Goal: Information Seeking & Learning: Check status

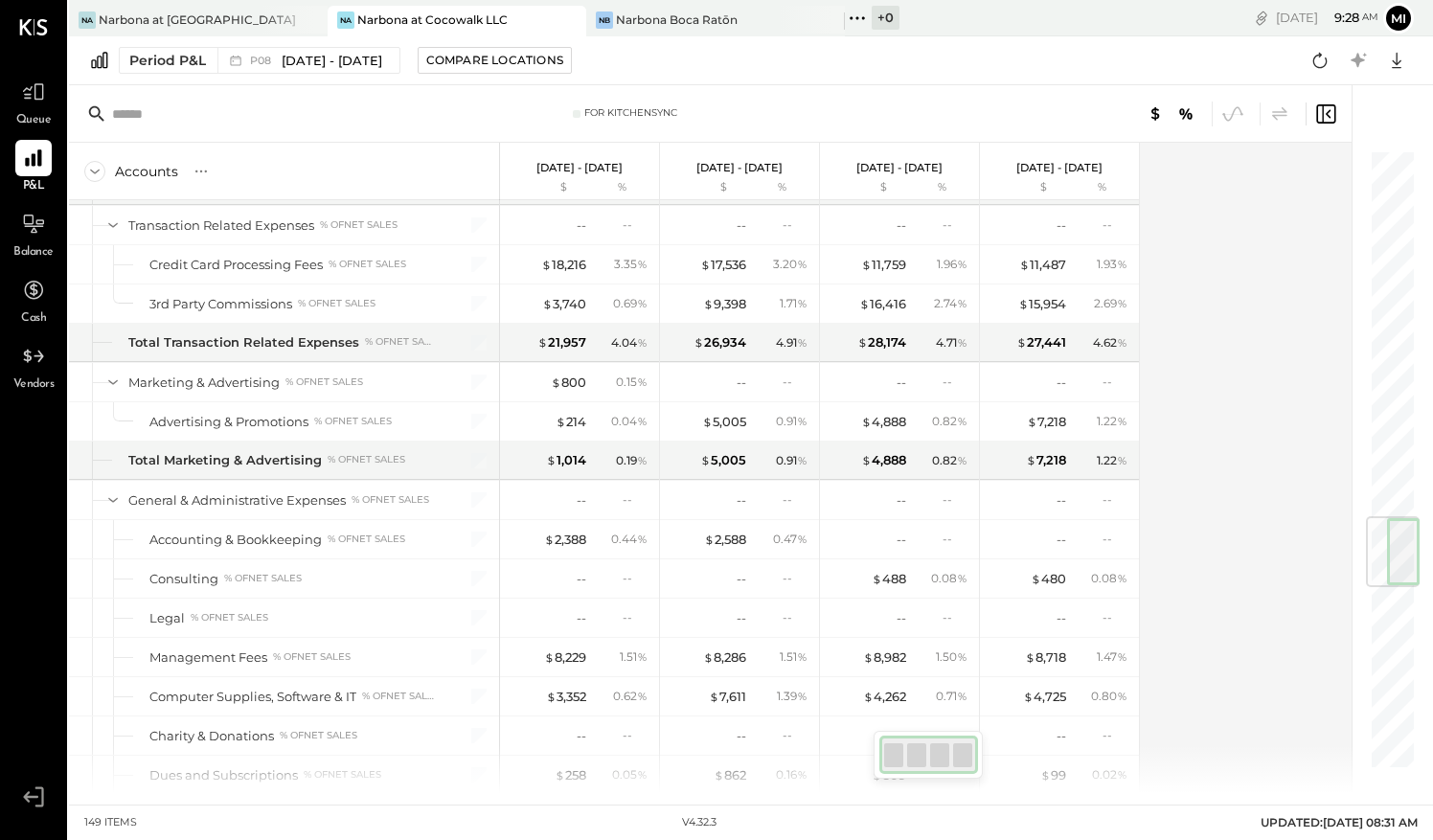
scroll to position [2925, 0]
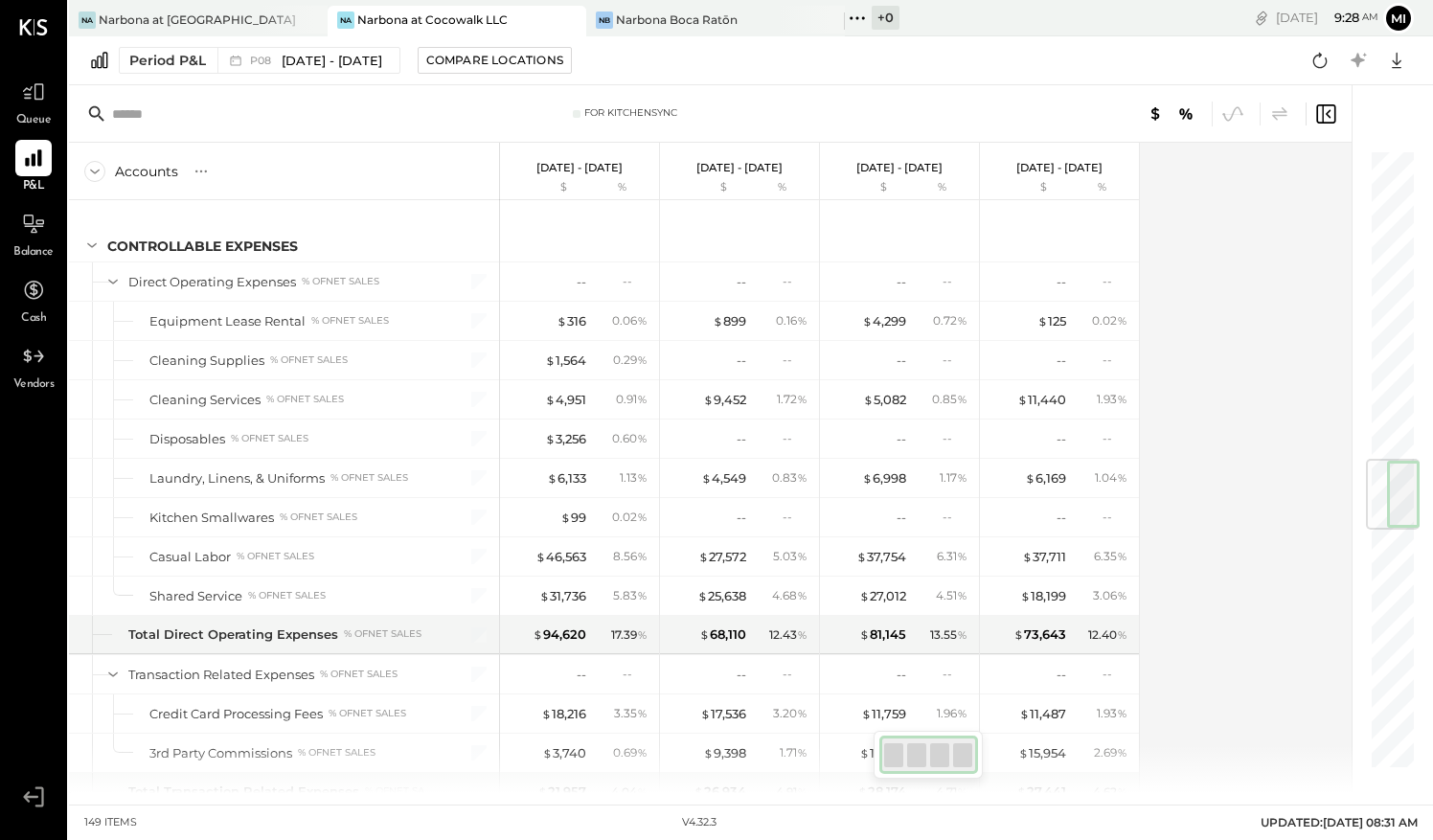
drag, startPoint x: 1400, startPoint y: 201, endPoint x: 1405, endPoint y: 511, distance: 310.0
click at [1405, 511] on div at bounding box center [1393, 494] width 54 height 71
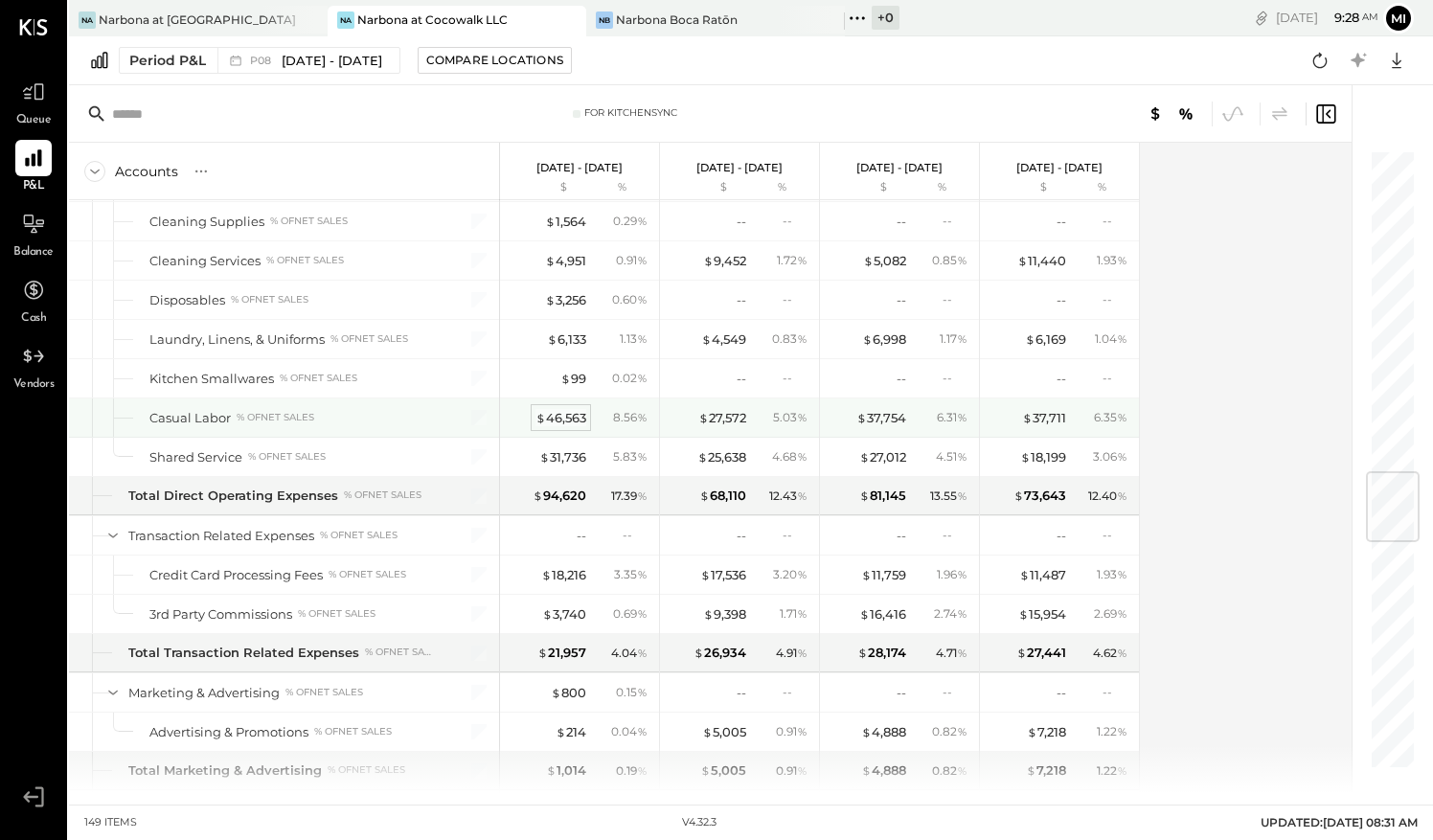
click at [573, 409] on div "$ 46,563" at bounding box center [561, 418] width 51 height 19
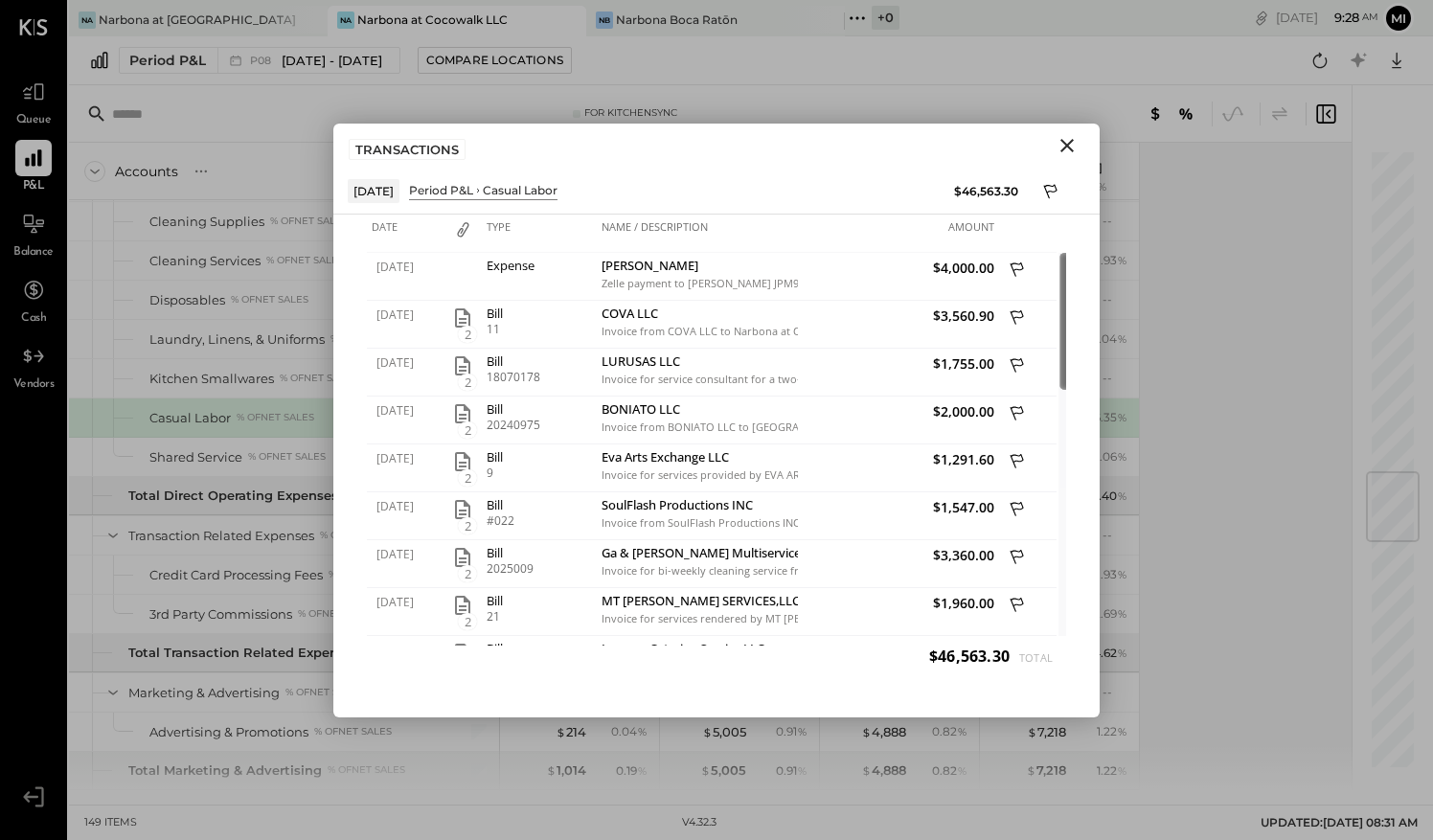
drag, startPoint x: 1056, startPoint y: 351, endPoint x: 1050, endPoint y: 339, distance: 13.4
click at [1060, 339] on div at bounding box center [1065, 320] width 10 height 137
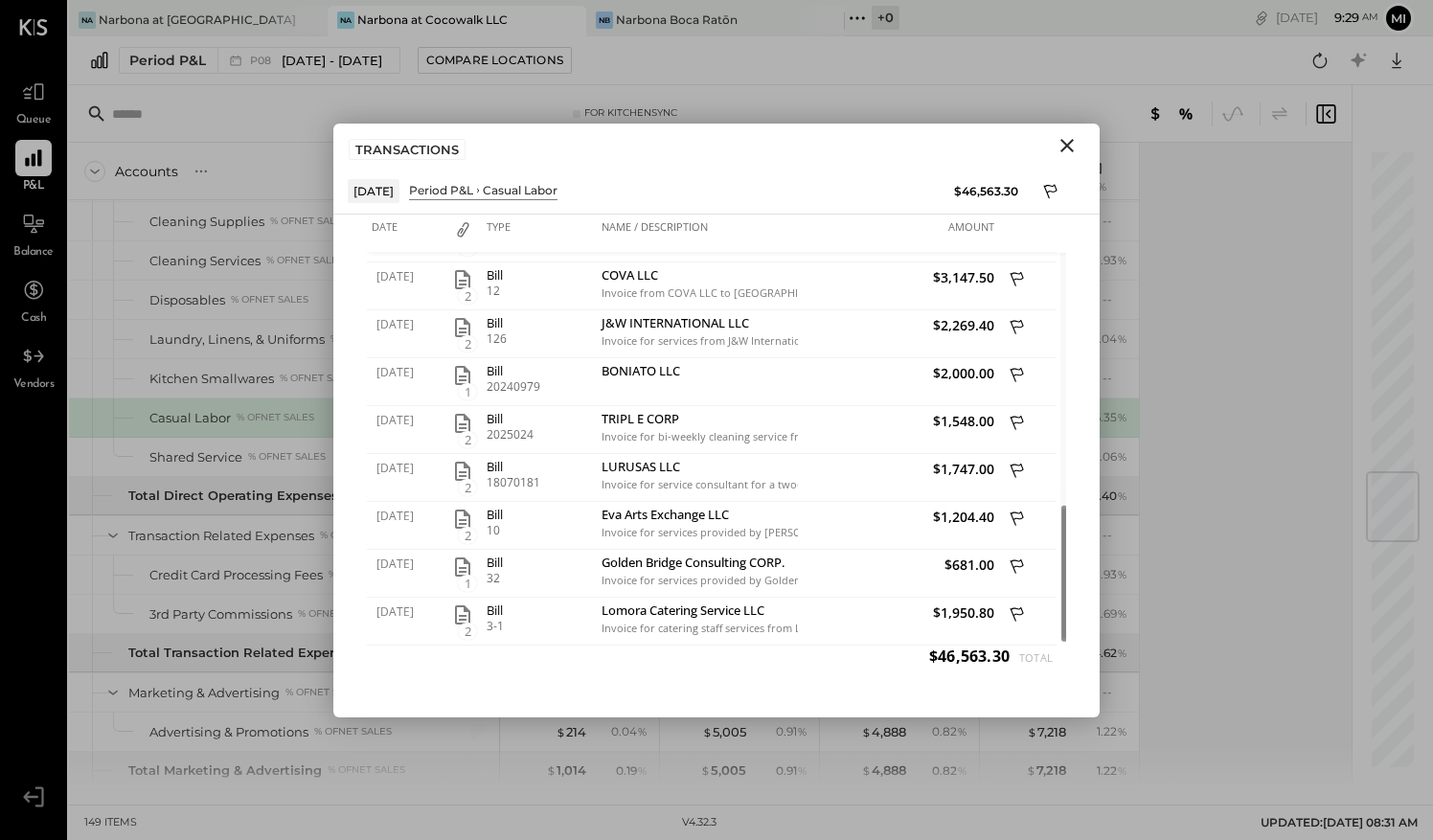
drag, startPoint x: 1053, startPoint y: 379, endPoint x: 1070, endPoint y: 661, distance: 282.5
click at [1070, 661] on div "Date Type Name / Description Amount [DATE] Expense [PERSON_NAME] [PERSON_NAME] …" at bounding box center [716, 466] width 767 height 503
click at [1066, 149] on icon "Close" at bounding box center [1066, 144] width 23 height 23
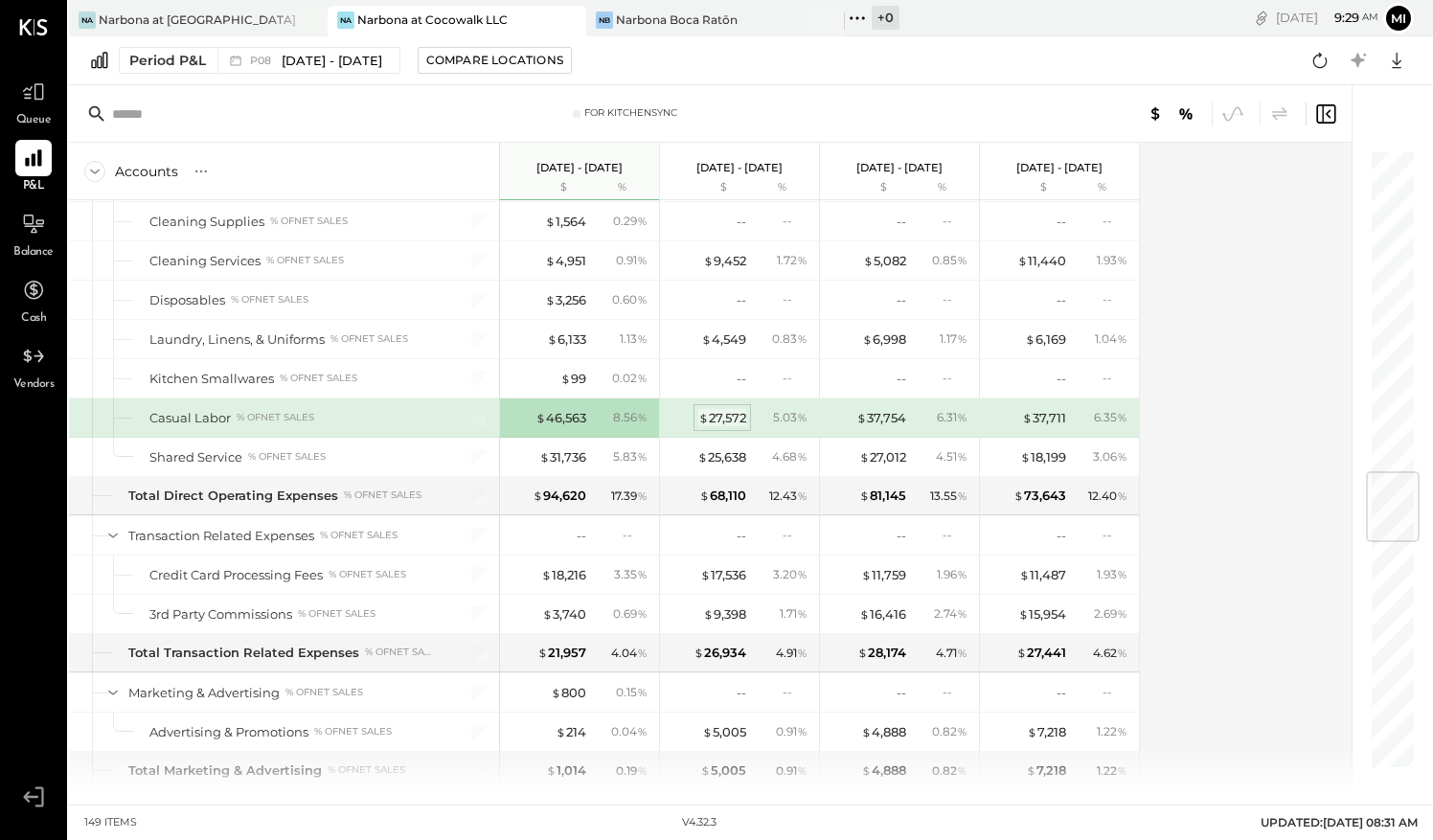
click at [716, 409] on div "$ 27,572" at bounding box center [722, 418] width 48 height 19
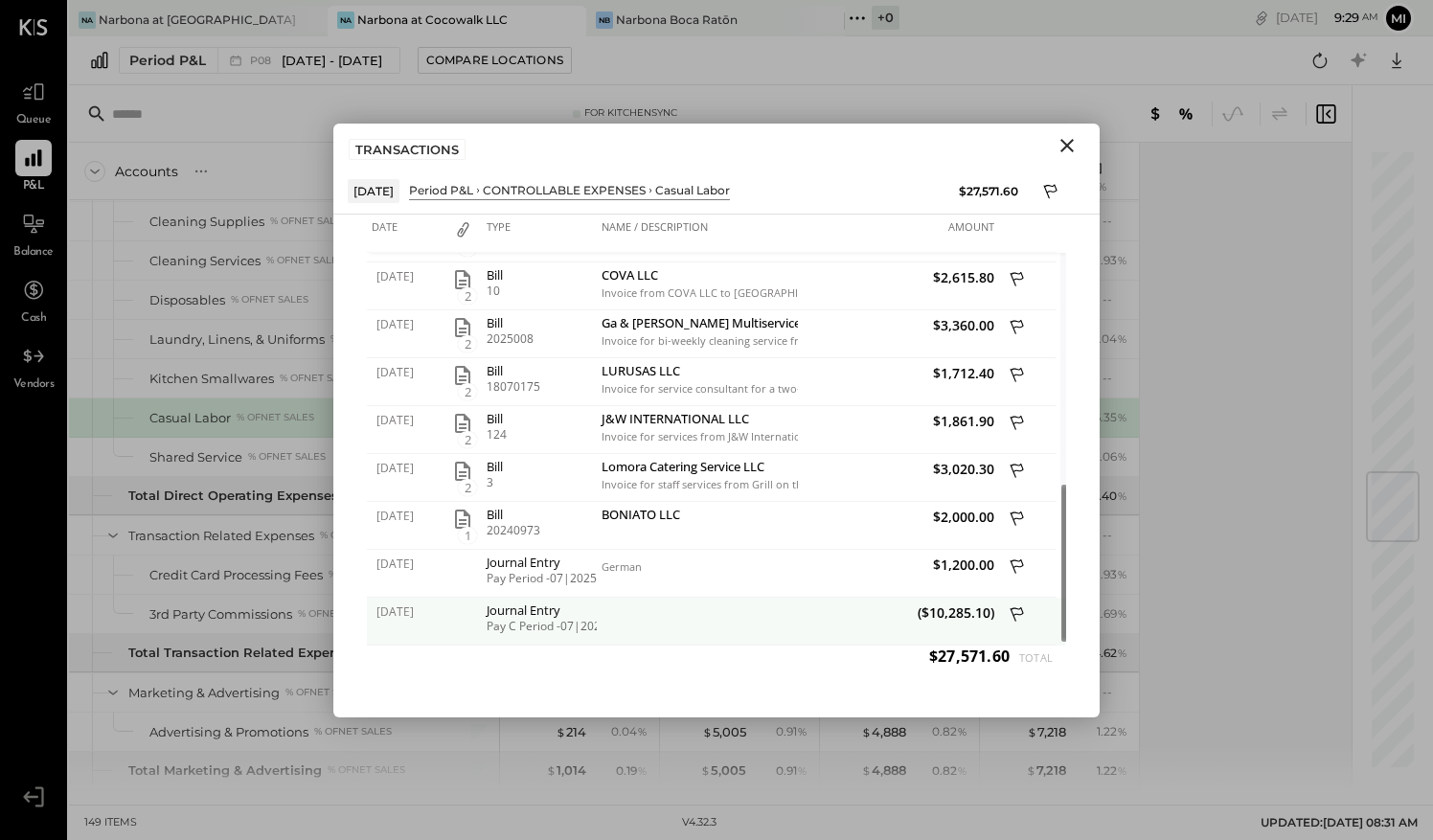
drag, startPoint x: 1055, startPoint y: 355, endPoint x: 1048, endPoint y: 636, distance: 281.1
click at [1048, 636] on div "[DATE] 2 Bill 2025006 Ga & [PERSON_NAME] Multiservices LLC Invoice for bi-weekl…" at bounding box center [716, 449] width 700 height 393
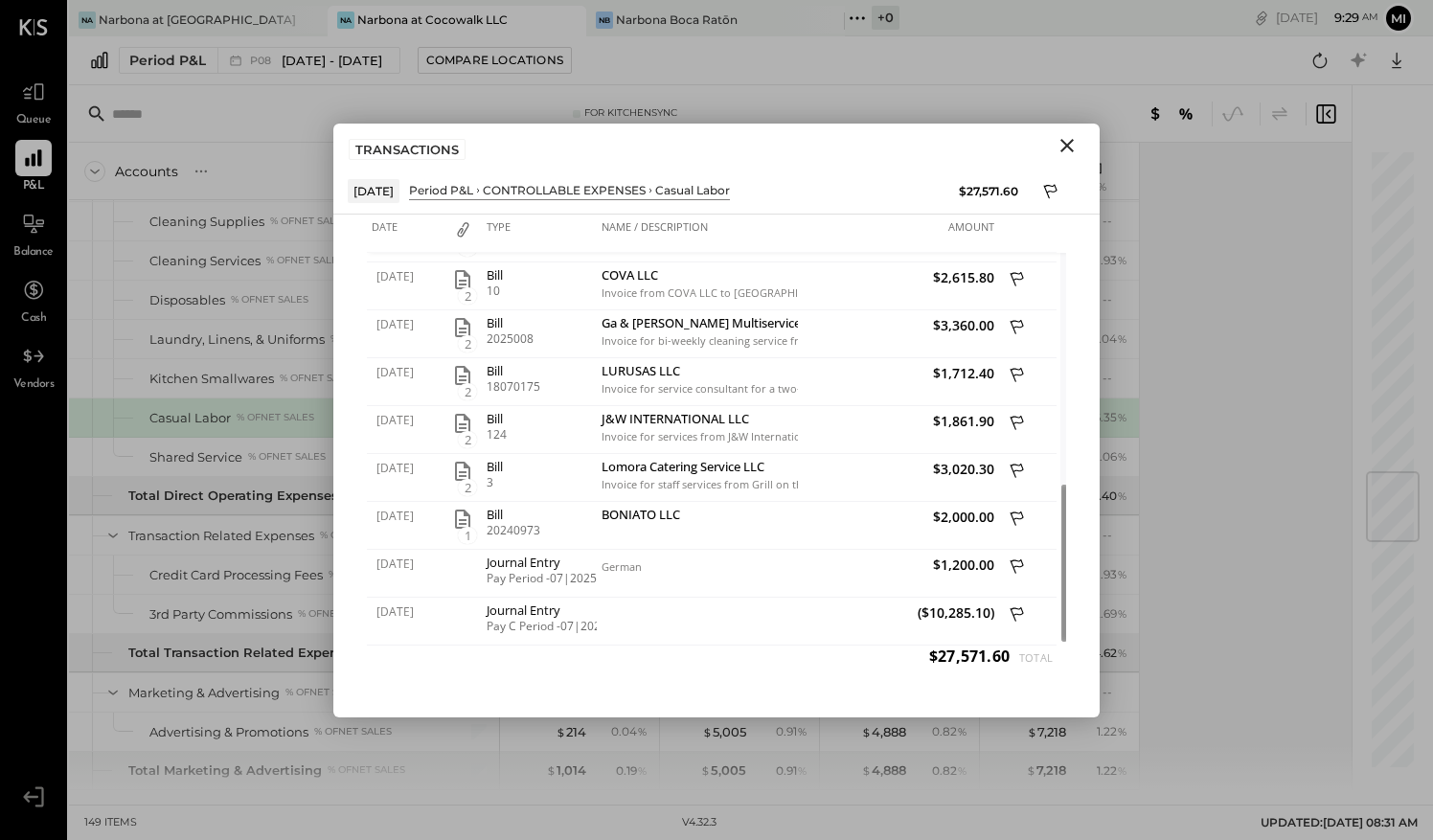
click at [1063, 141] on icon "Close" at bounding box center [1066, 144] width 23 height 23
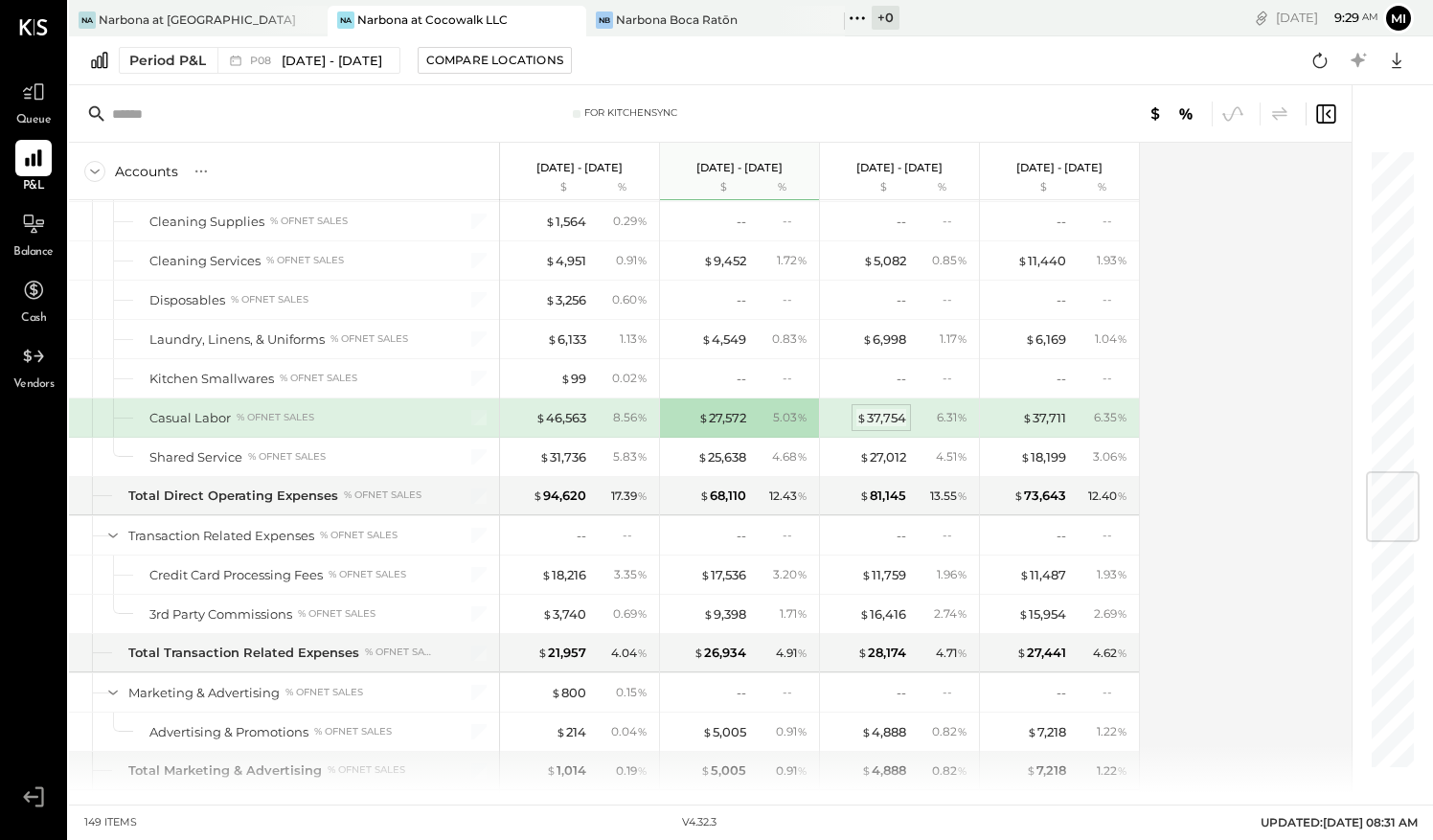
click at [886, 409] on div "$ 37,754" at bounding box center [881, 418] width 50 height 19
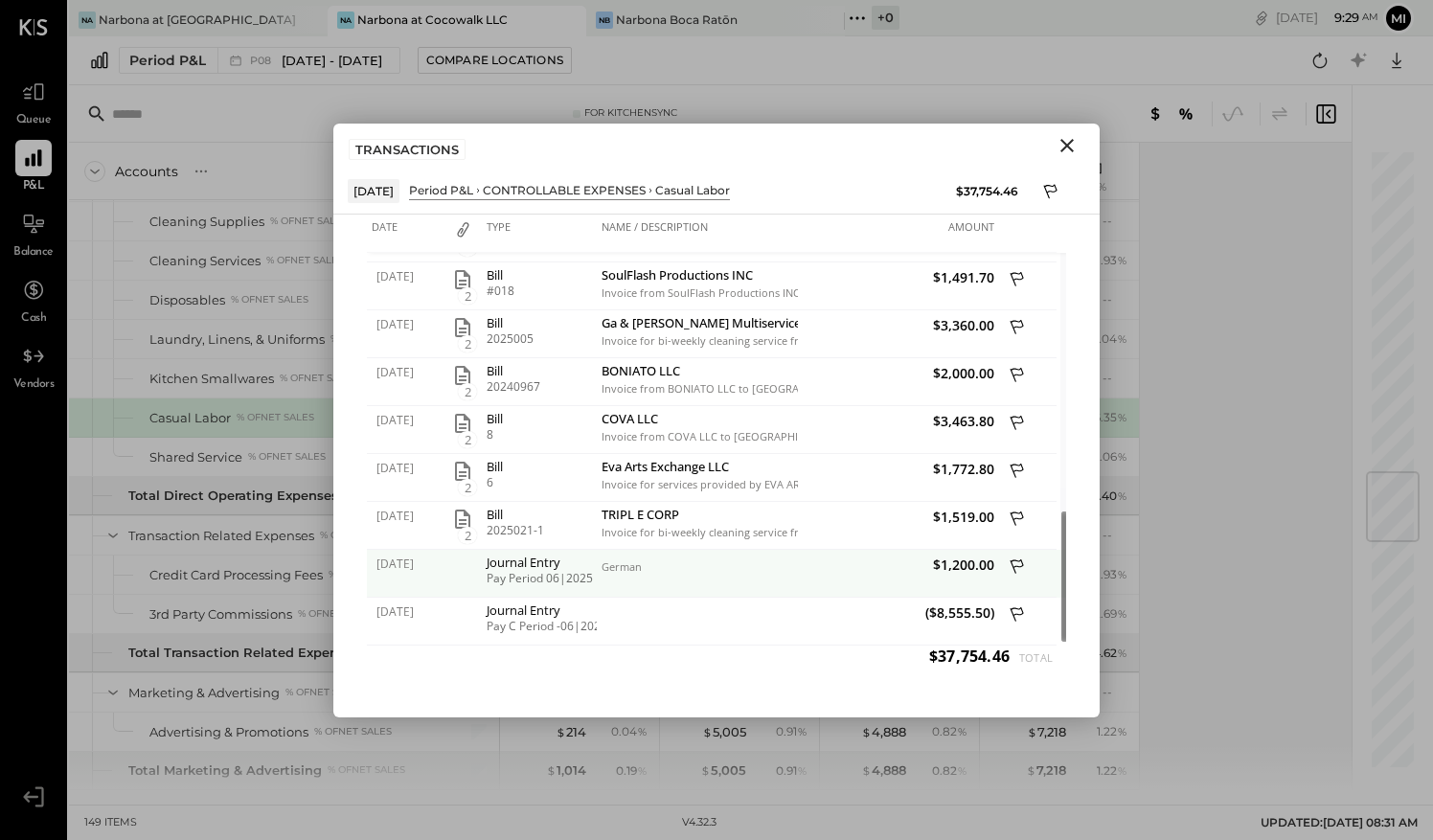
drag, startPoint x: 1055, startPoint y: 289, endPoint x: 1021, endPoint y: 564, distance: 277.1
click at [1021, 564] on div "[DATE] 2 Bill #024 Tastenet LLC Invoice from Tastenet LLC to Narbona for profes…" at bounding box center [716, 449] width 700 height 393
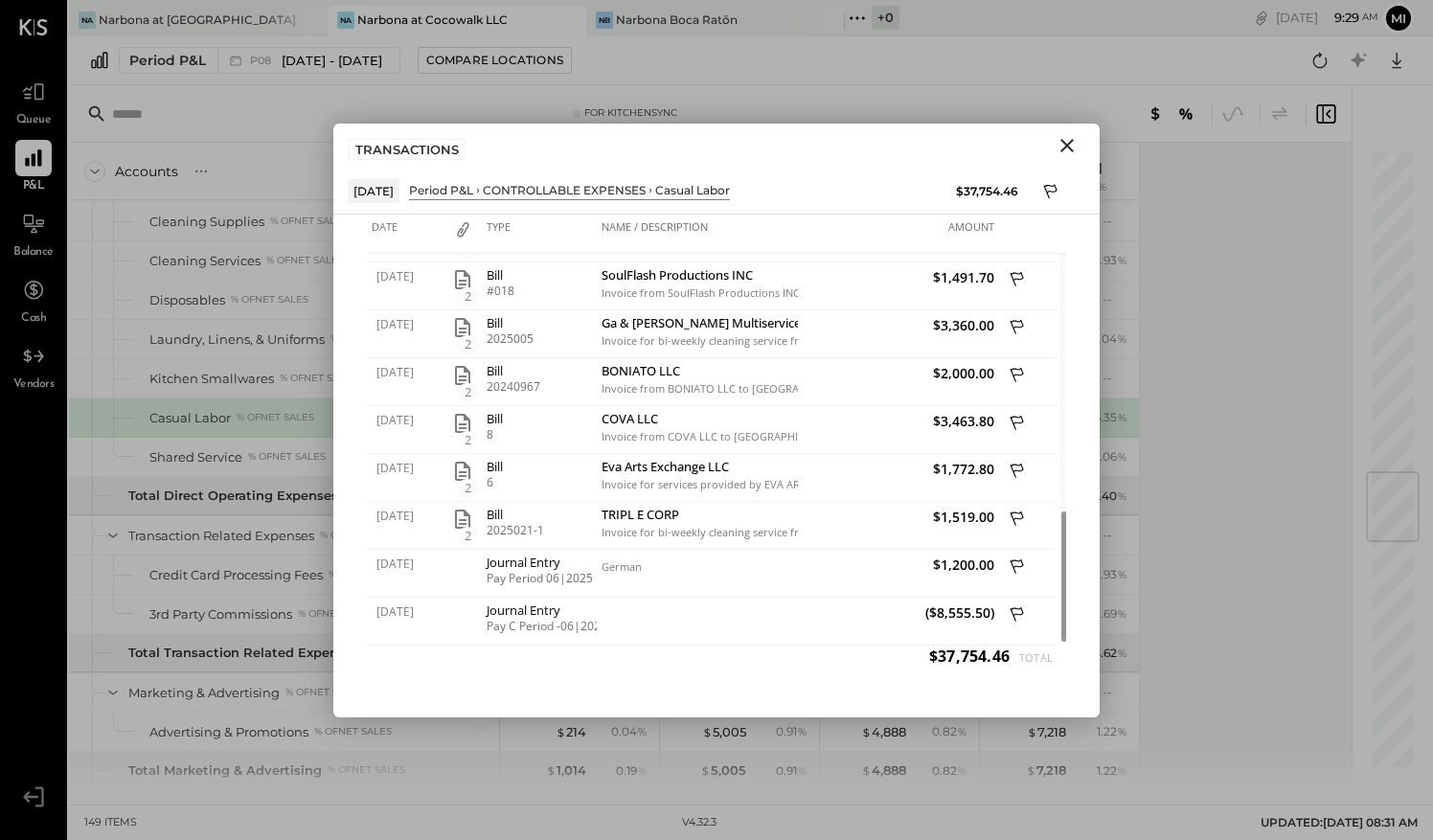
click at [1062, 146] on icon "Close" at bounding box center [1066, 144] width 23 height 23
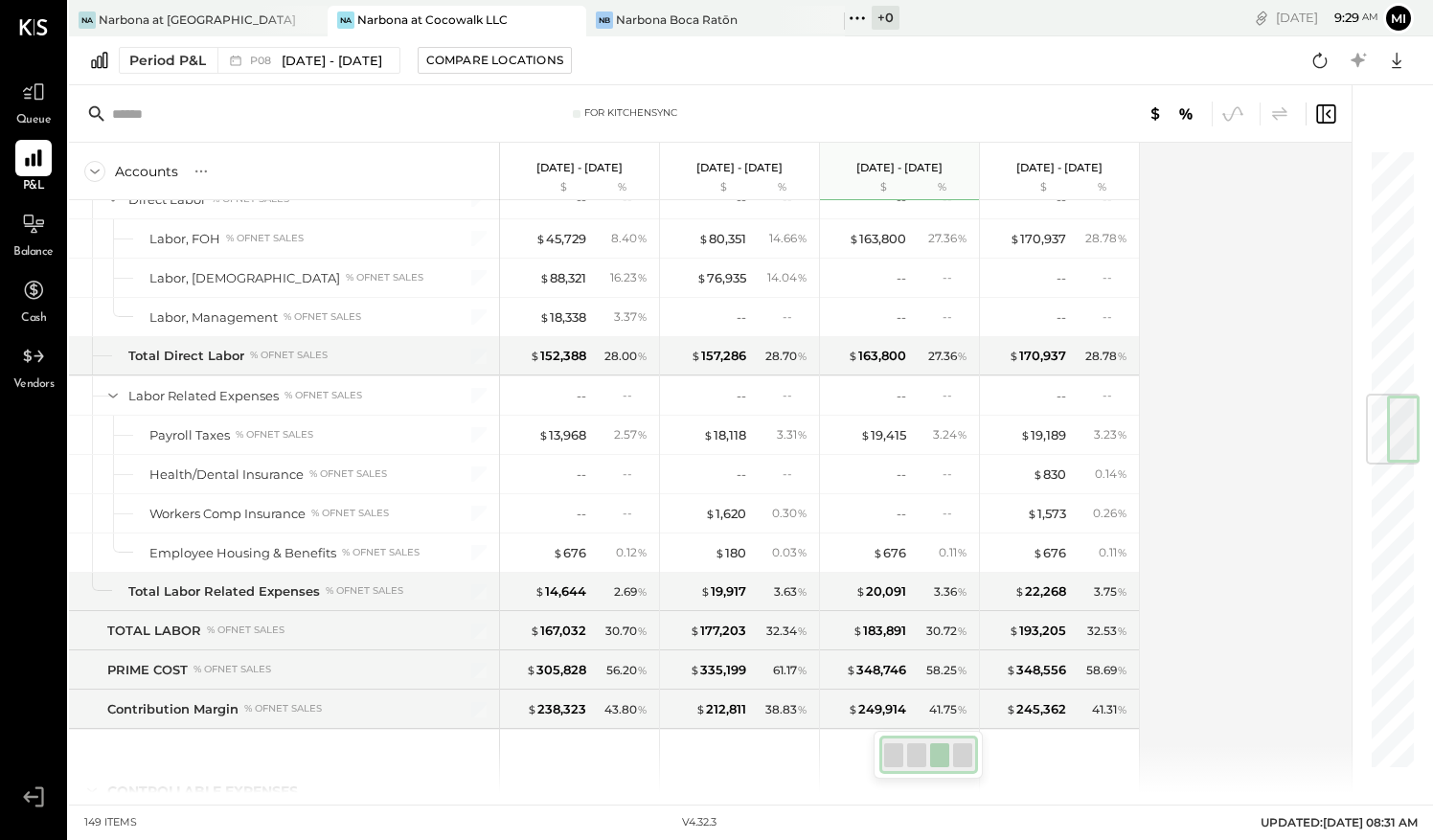
scroll to position [1963, 0]
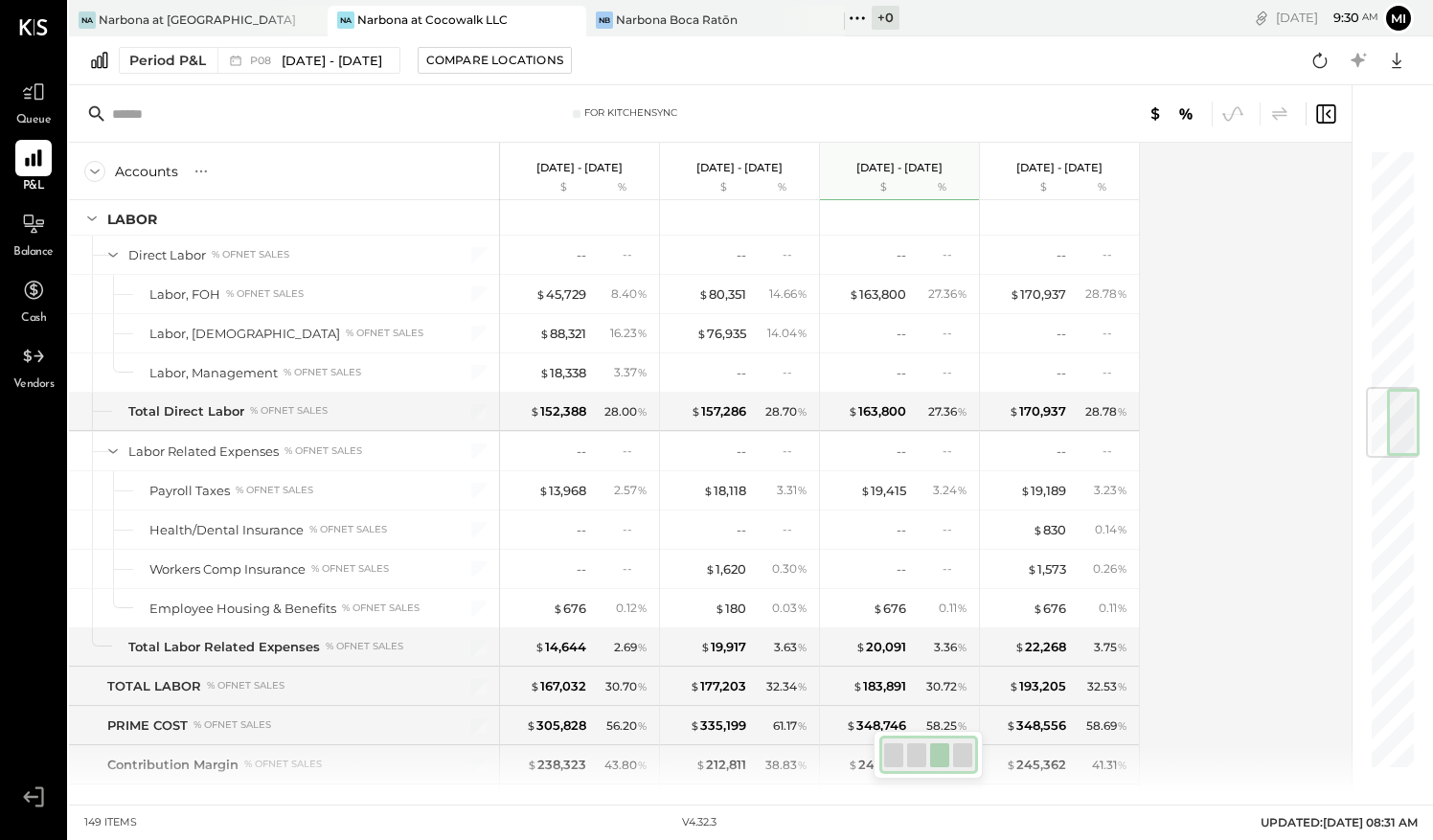
drag, startPoint x: 1414, startPoint y: 490, endPoint x: 1400, endPoint y: 406, distance: 85.2
click at [1400, 406] on div at bounding box center [1393, 422] width 54 height 71
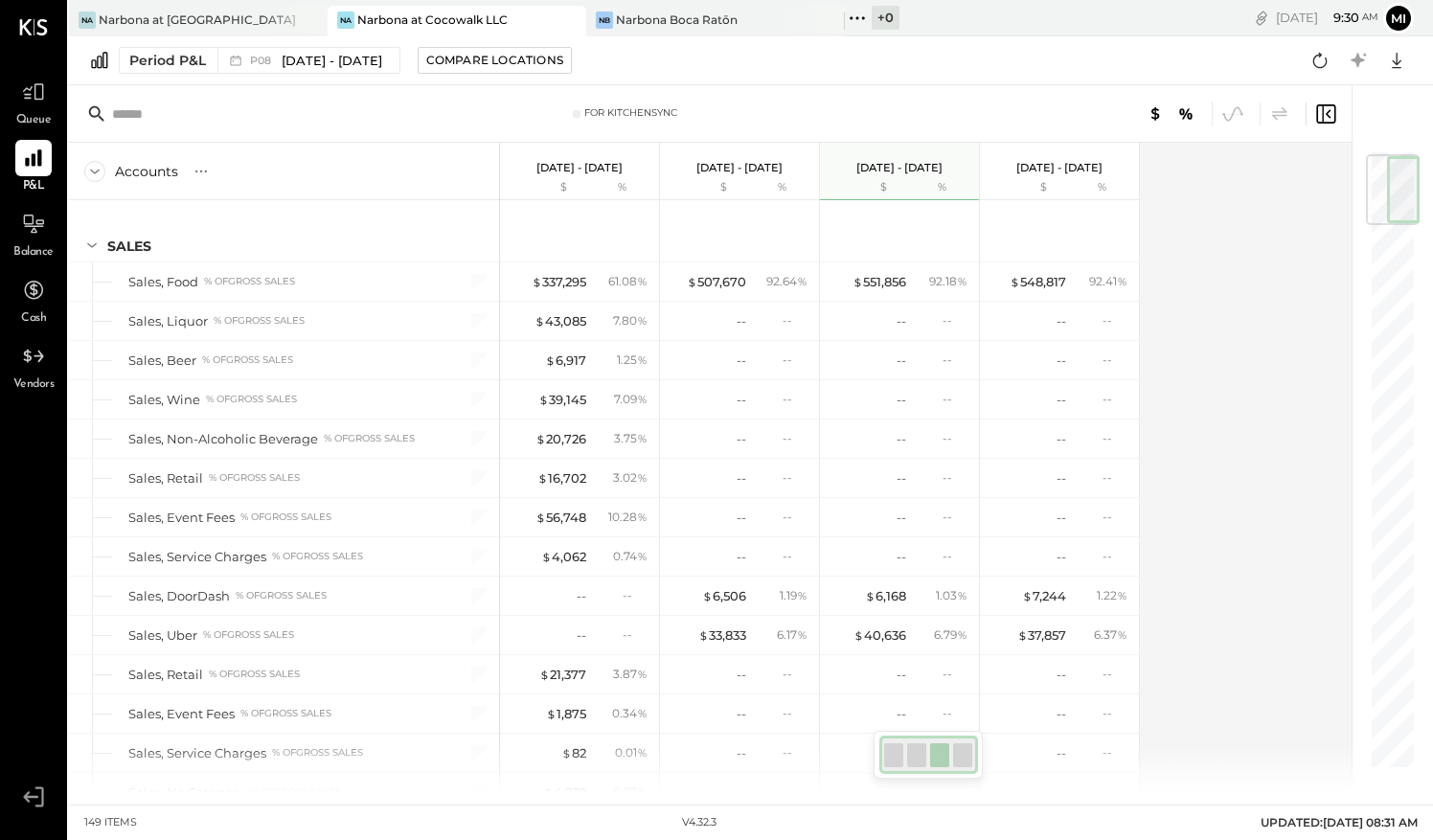
scroll to position [0, 0]
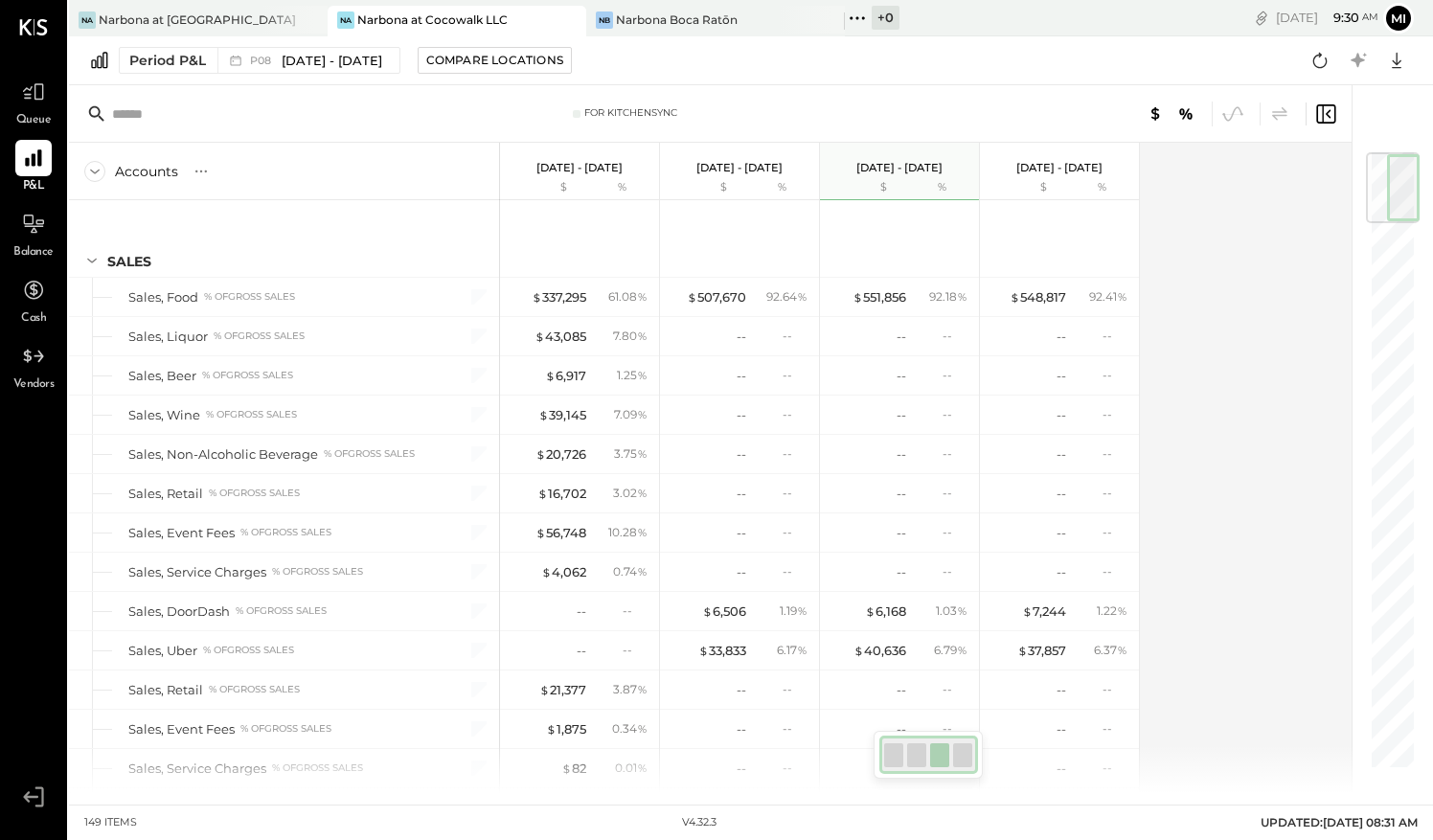
drag, startPoint x: 1383, startPoint y: 393, endPoint x: 1414, endPoint y: 154, distance: 241.0
click at [1414, 154] on div at bounding box center [1393, 188] width 54 height 71
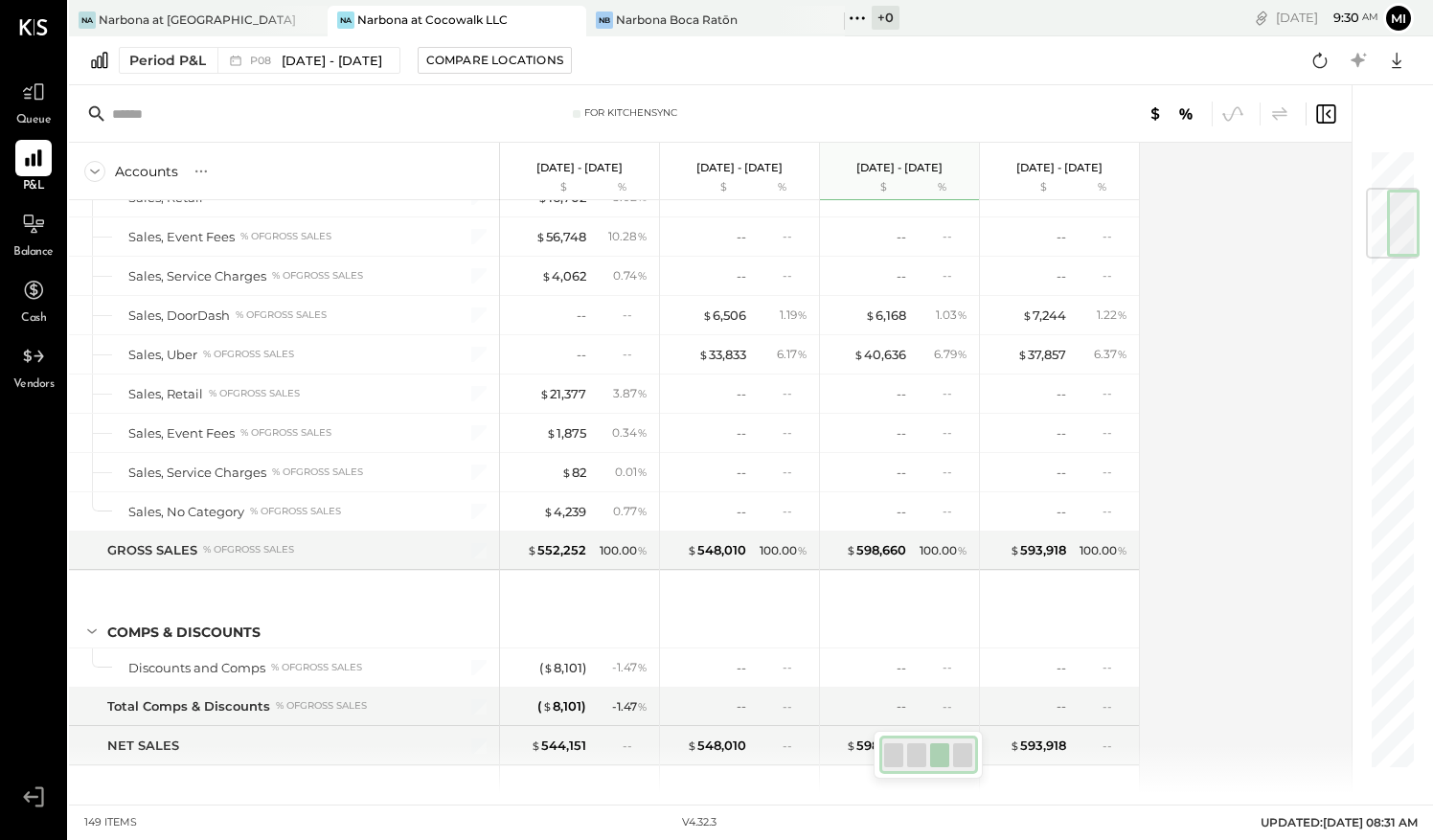
drag, startPoint x: 1391, startPoint y: 196, endPoint x: 1380, endPoint y: 236, distance: 41.5
click at [1380, 236] on div at bounding box center [1393, 223] width 54 height 71
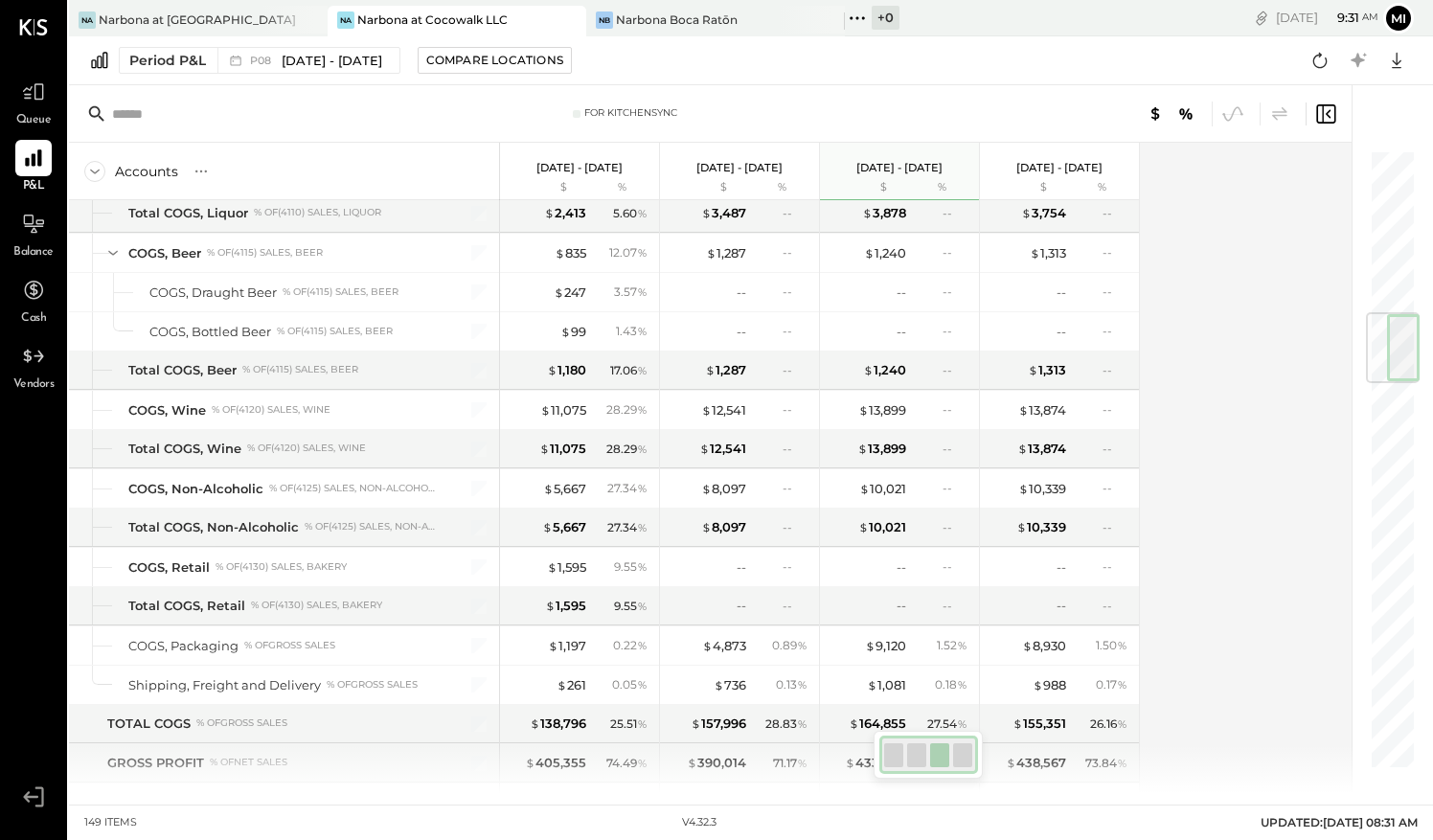
scroll to position [1378, 0]
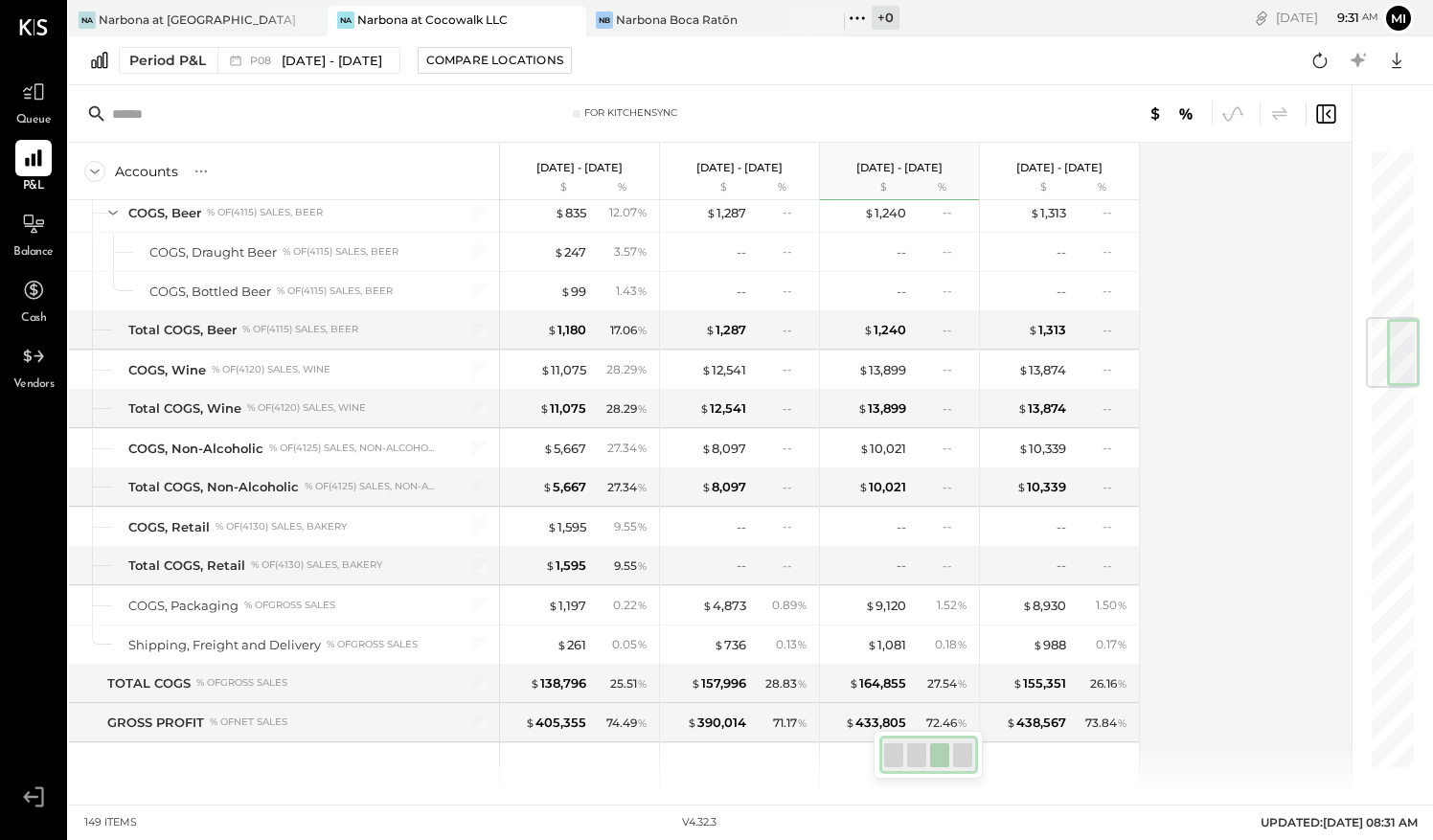
drag, startPoint x: 1382, startPoint y: 228, endPoint x: 1381, endPoint y: 349, distance: 121.0
click at [1381, 349] on div at bounding box center [1393, 353] width 54 height 71
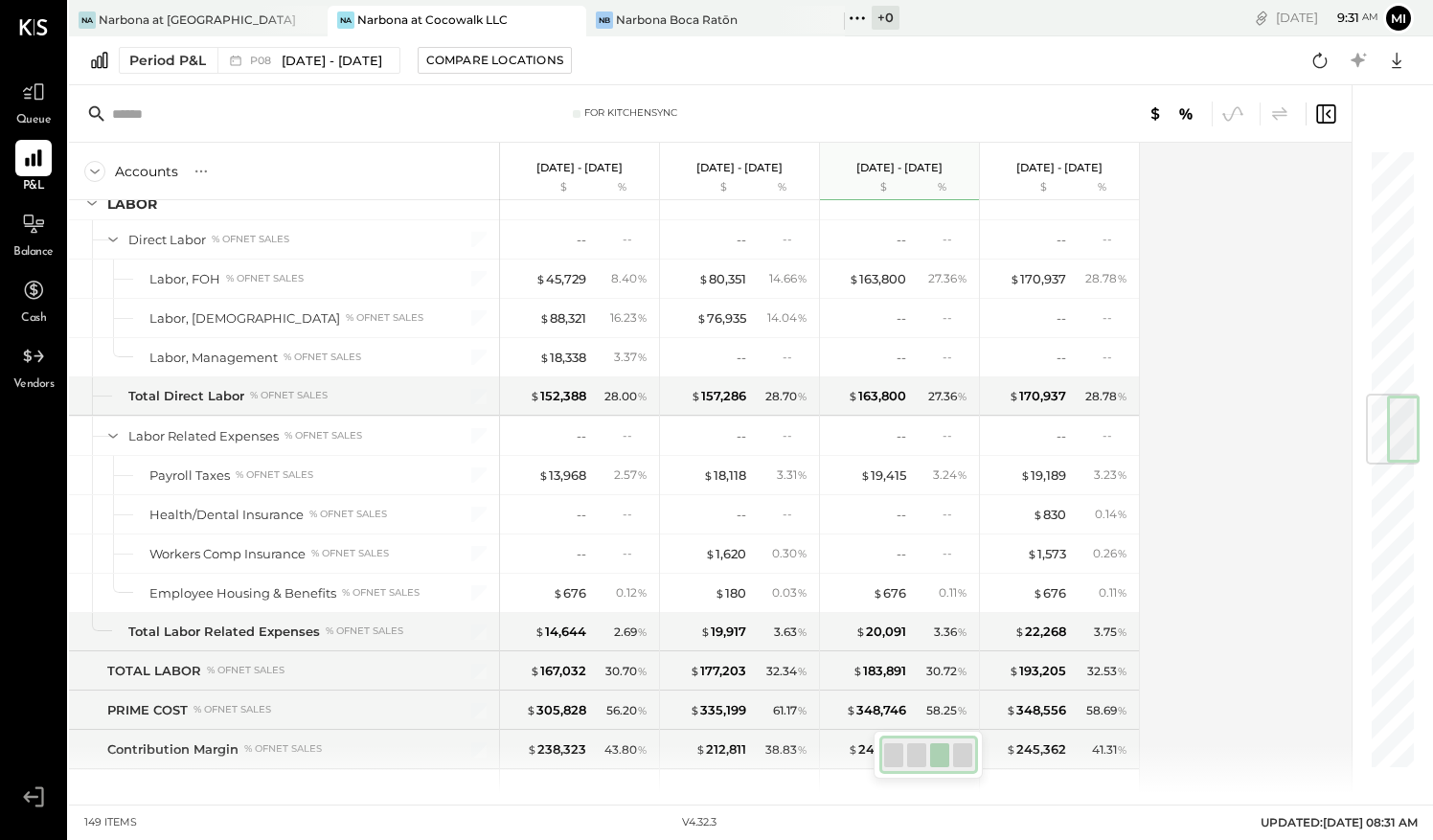
scroll to position [2019, 0]
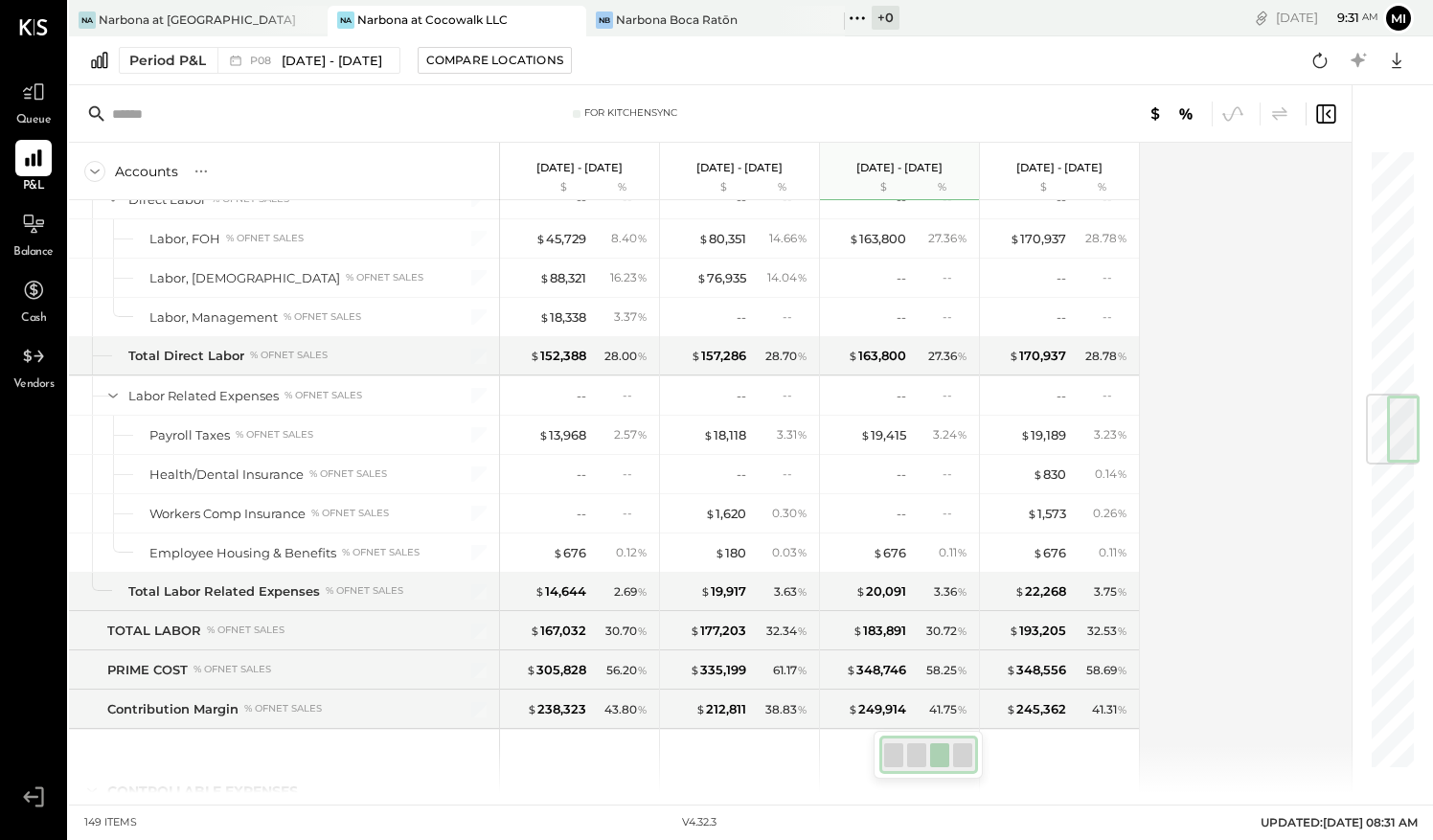
drag, startPoint x: 1402, startPoint y: 336, endPoint x: 1397, endPoint y: 421, distance: 85.1
click at [1397, 421] on div at bounding box center [1393, 429] width 54 height 71
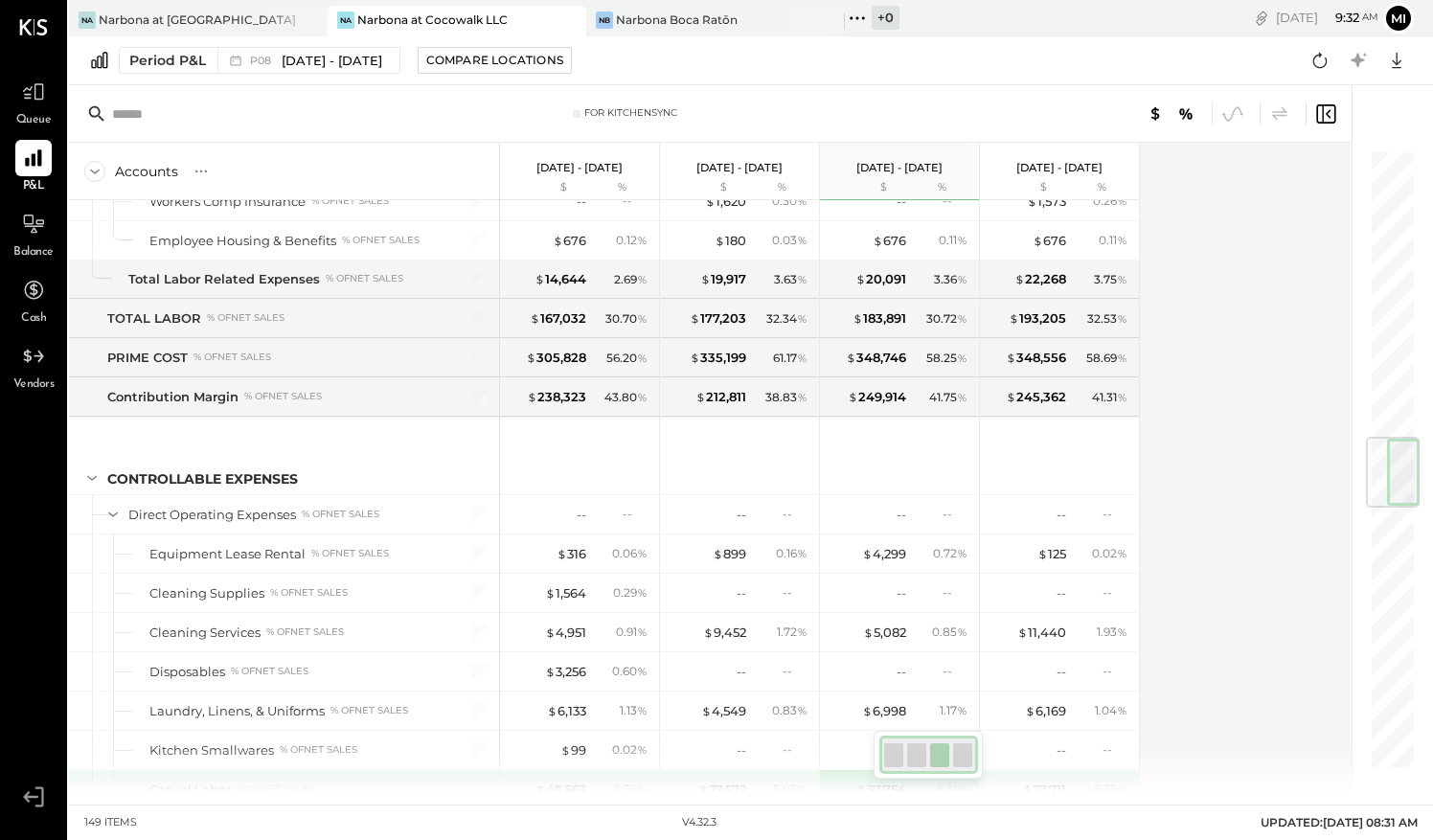
scroll to position [2387, 0]
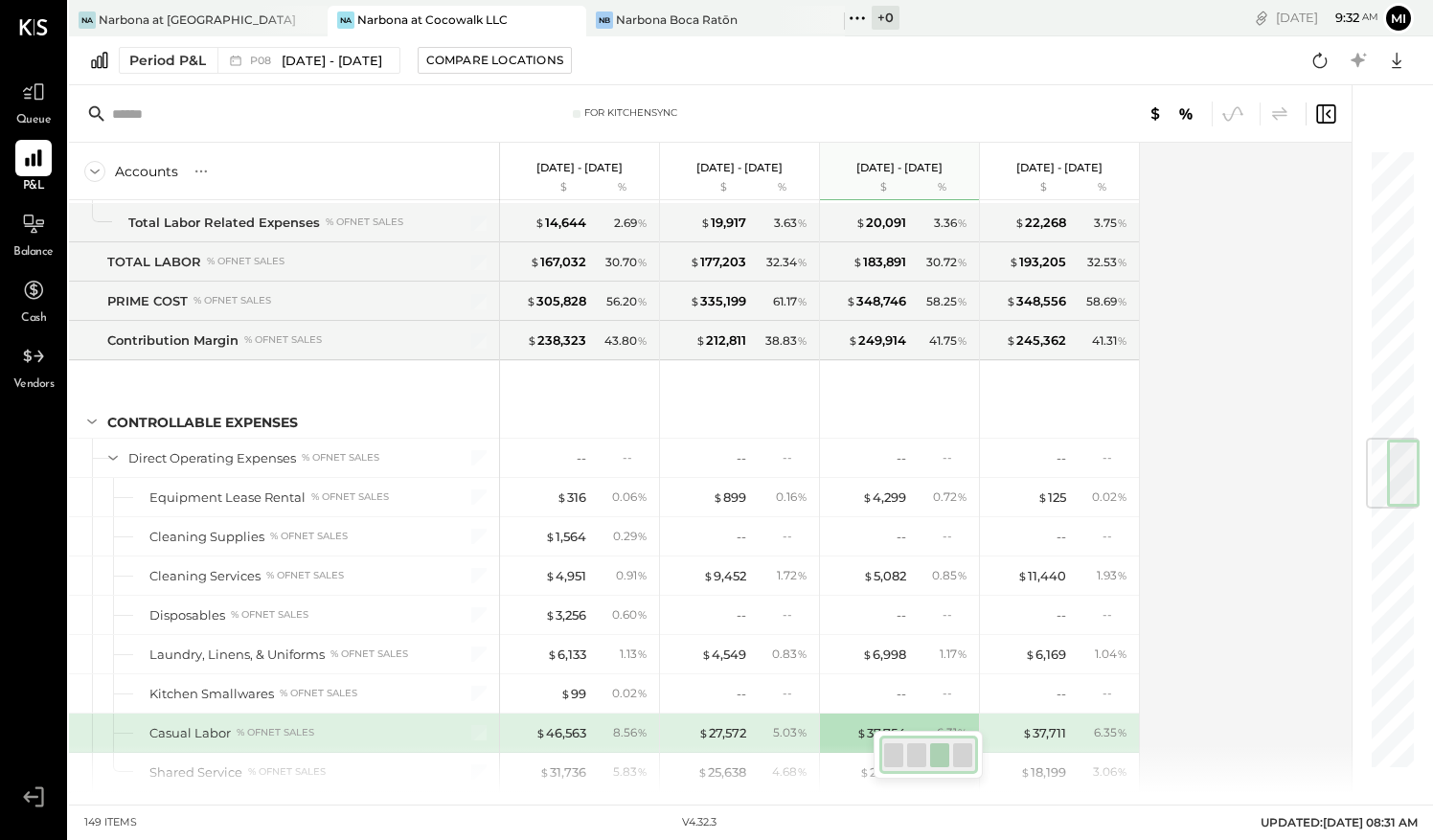
drag, startPoint x: 1403, startPoint y: 423, endPoint x: 1406, endPoint y: 478, distance: 55.1
click at [1406, 478] on div at bounding box center [1393, 473] width 54 height 71
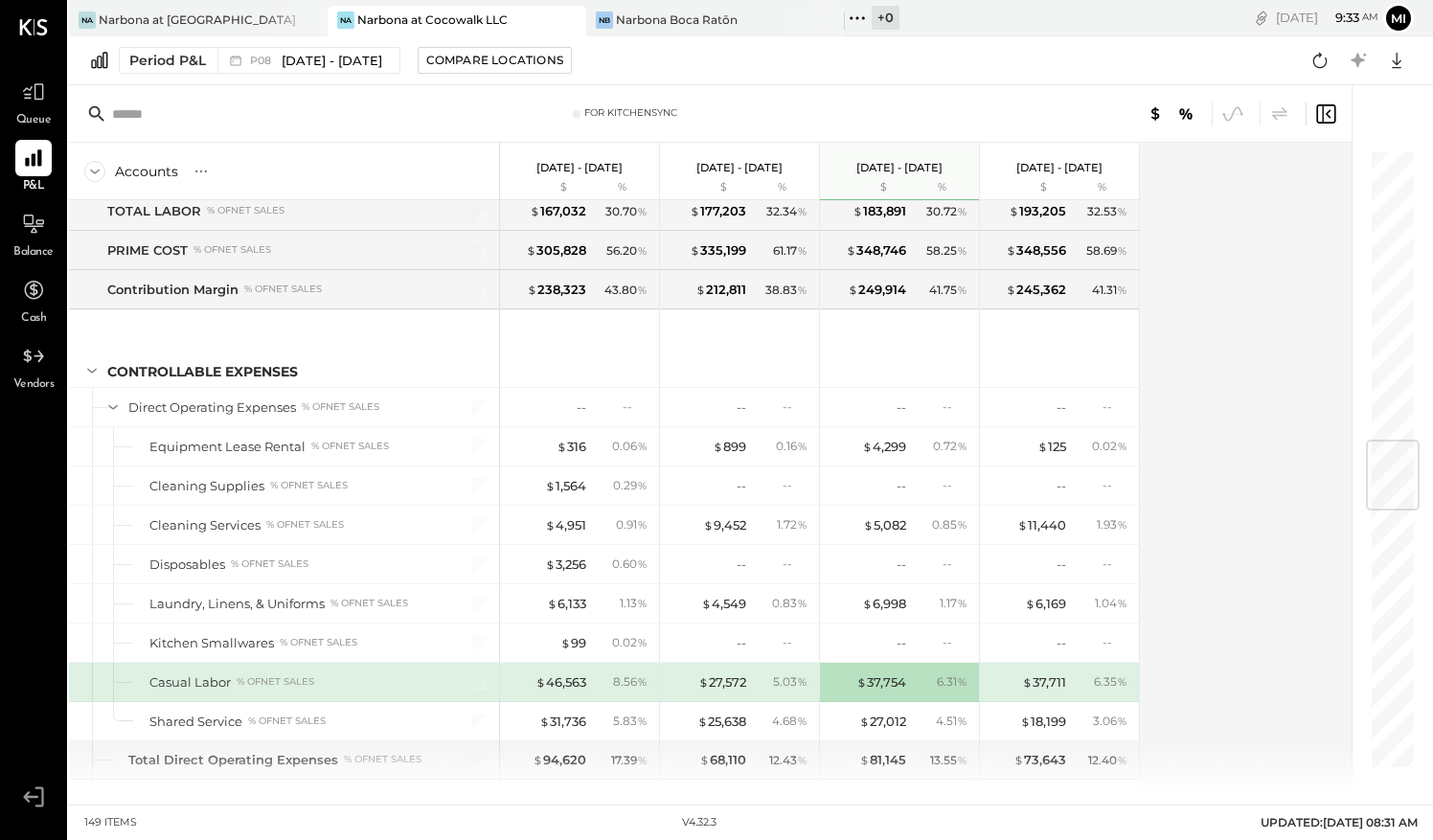
scroll to position [2523, 0]
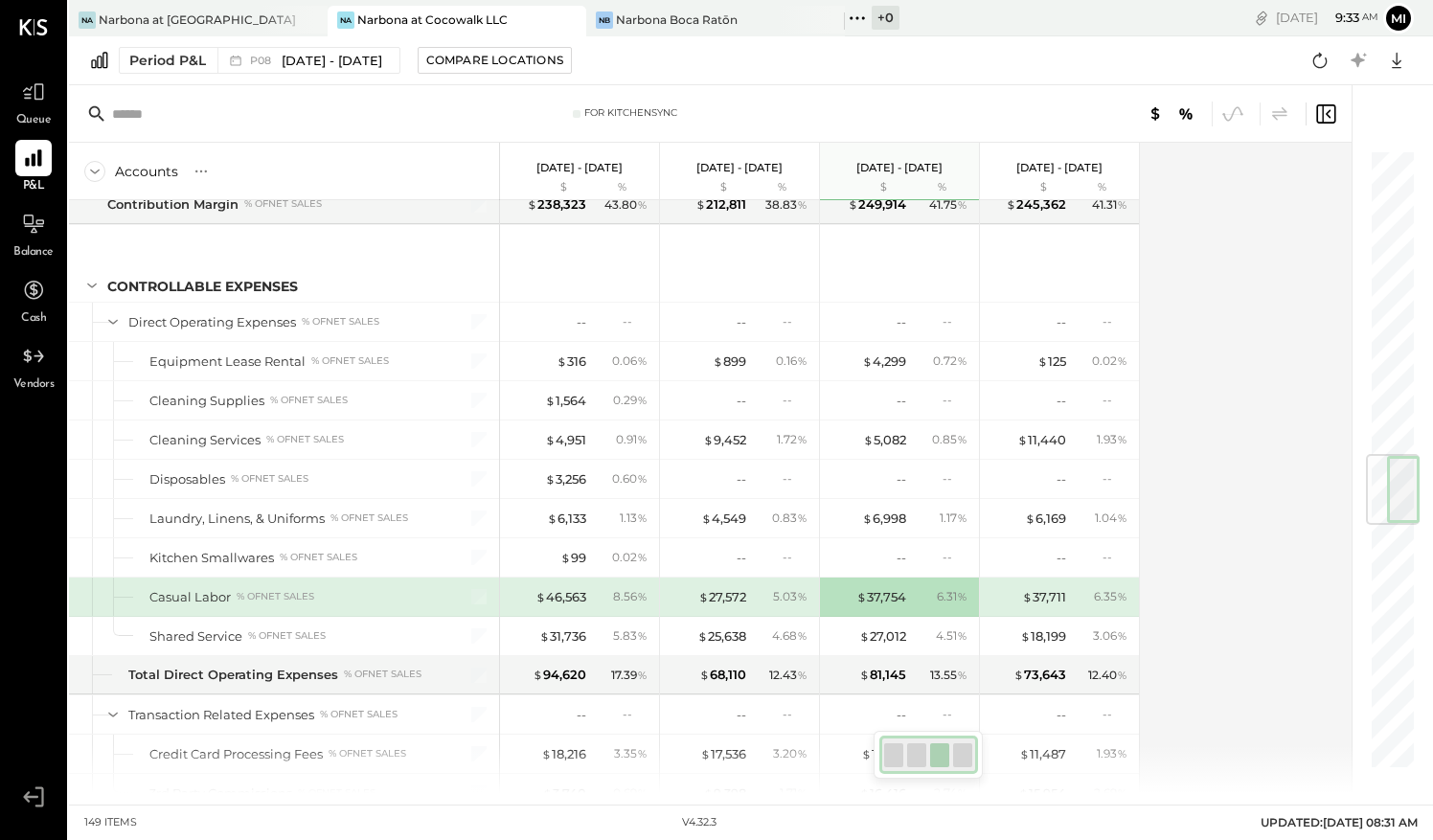
drag, startPoint x: 1406, startPoint y: 476, endPoint x: 1403, endPoint y: 490, distance: 14.3
click at [1403, 490] on div at bounding box center [1393, 489] width 54 height 71
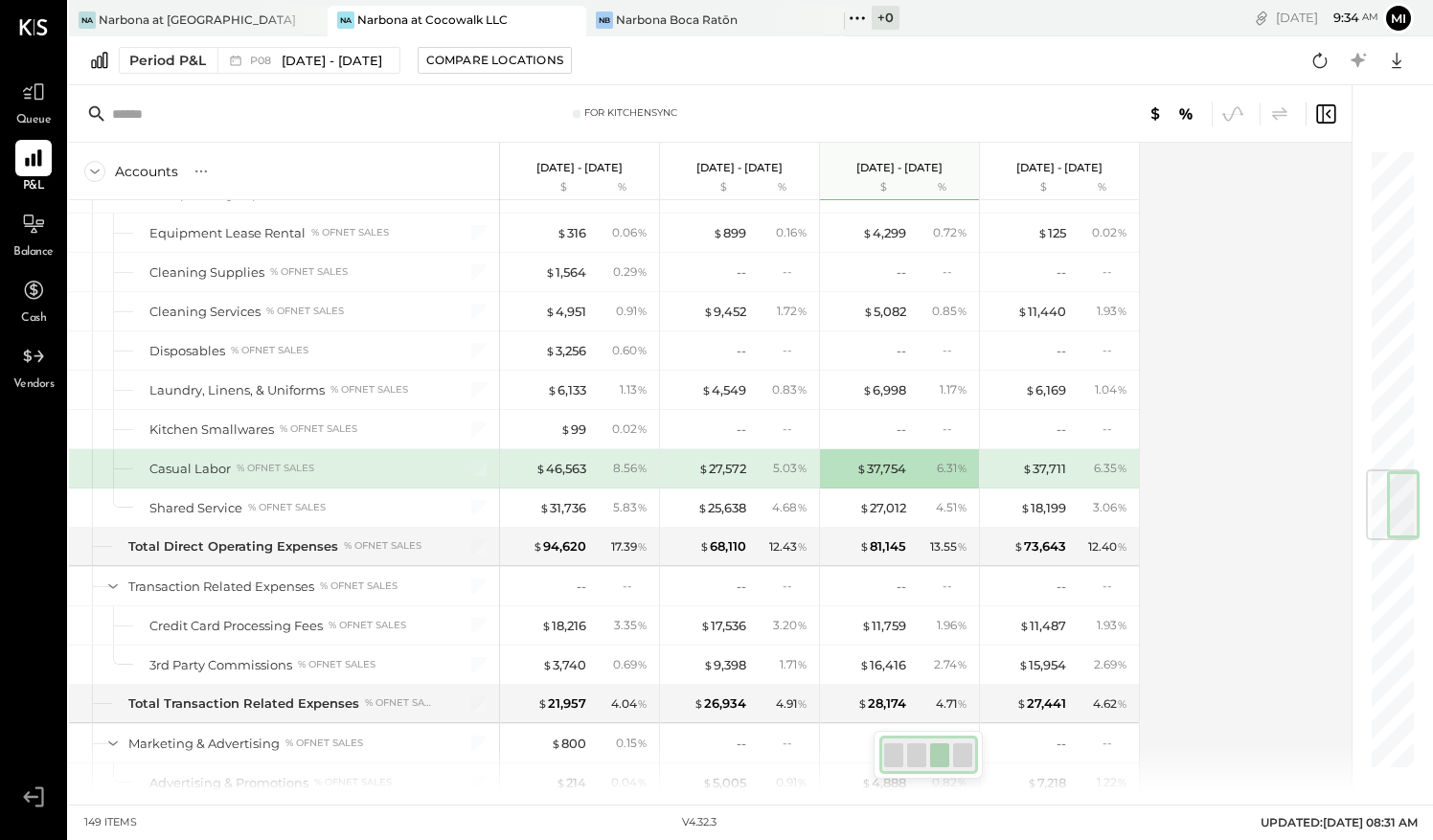
scroll to position [2700, 0]
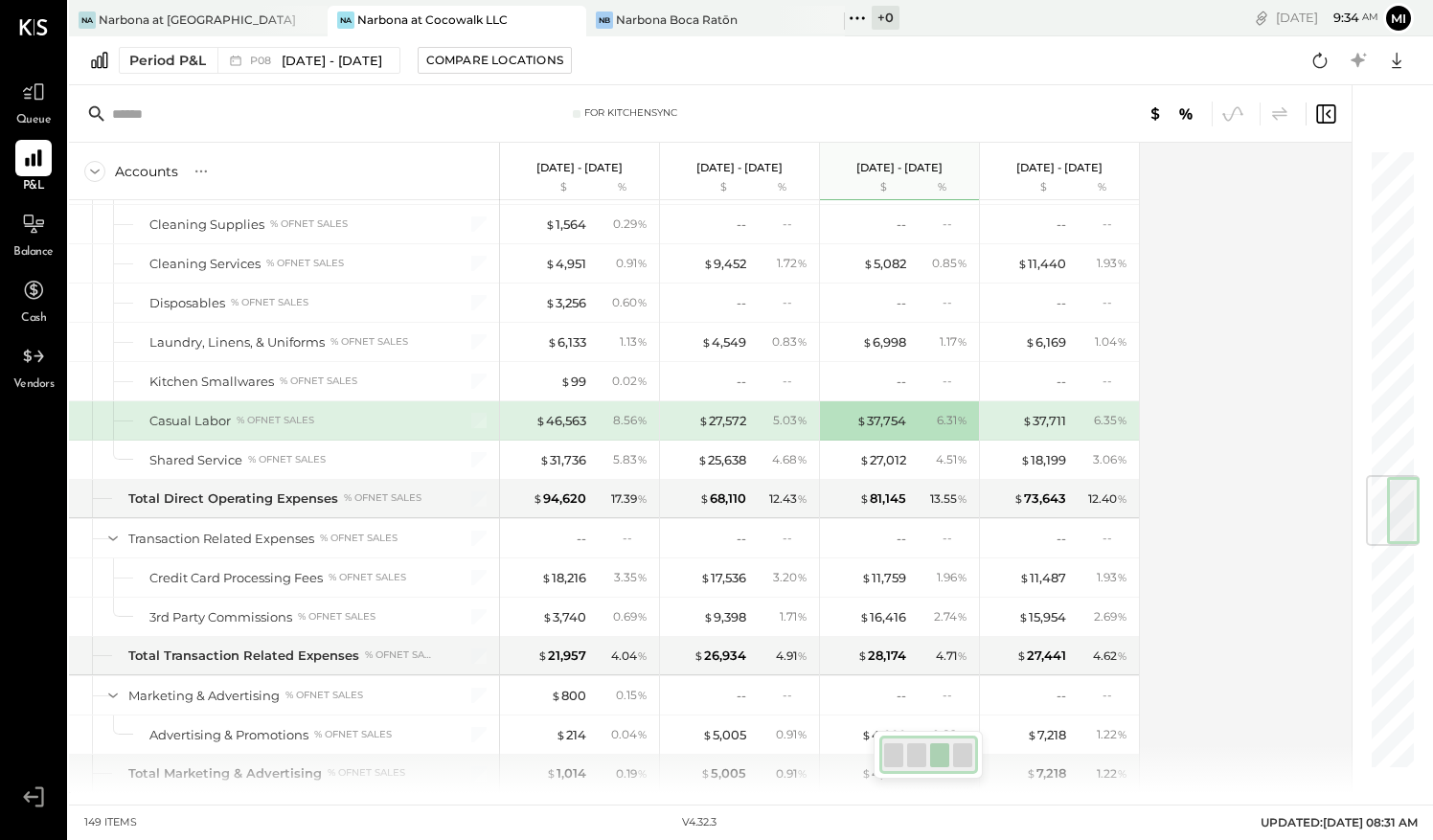
drag, startPoint x: 1395, startPoint y: 489, endPoint x: 1396, endPoint y: 513, distance: 24.0
click at [1396, 513] on div at bounding box center [1393, 510] width 54 height 71
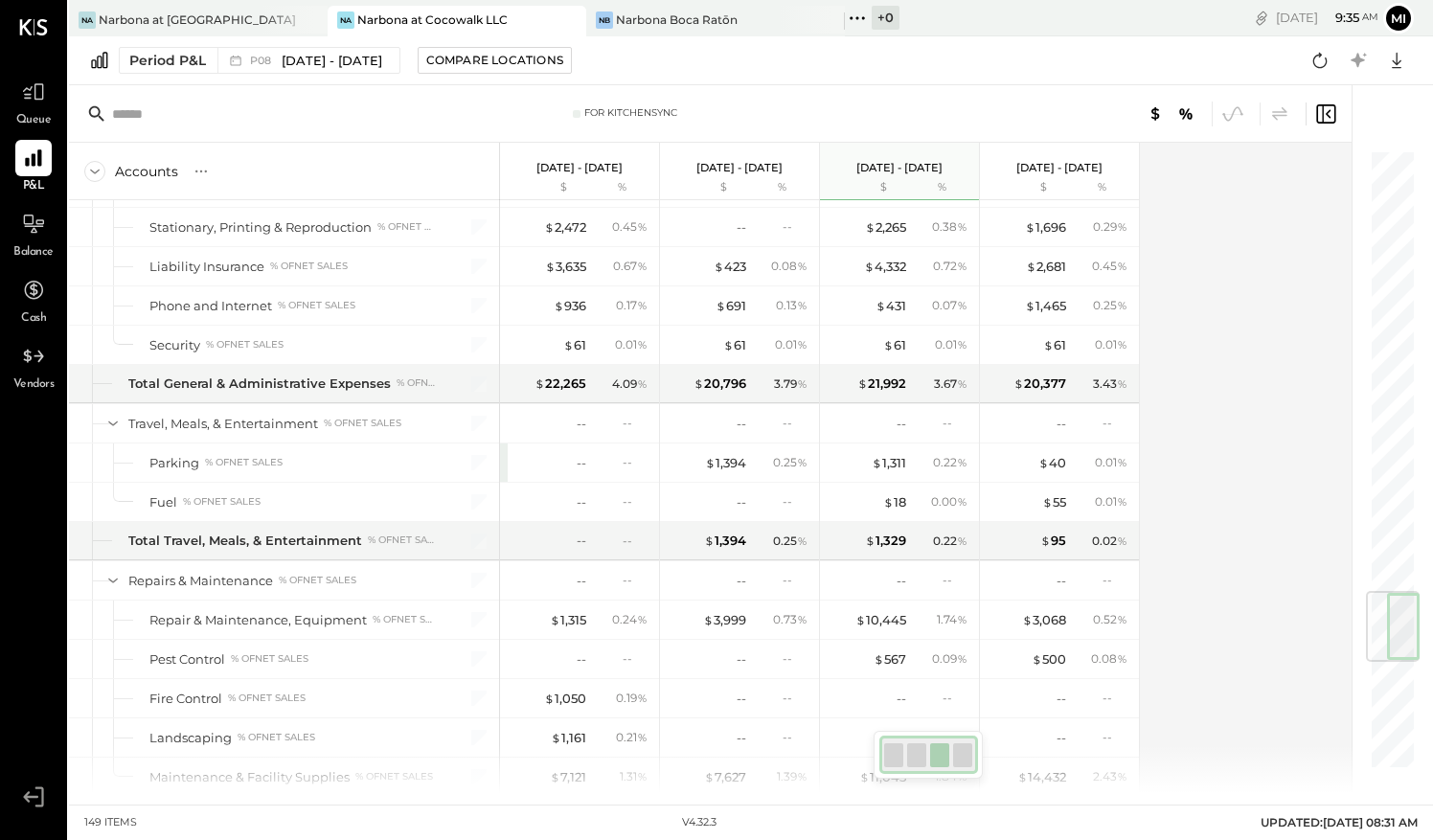
scroll to position [3669, 0]
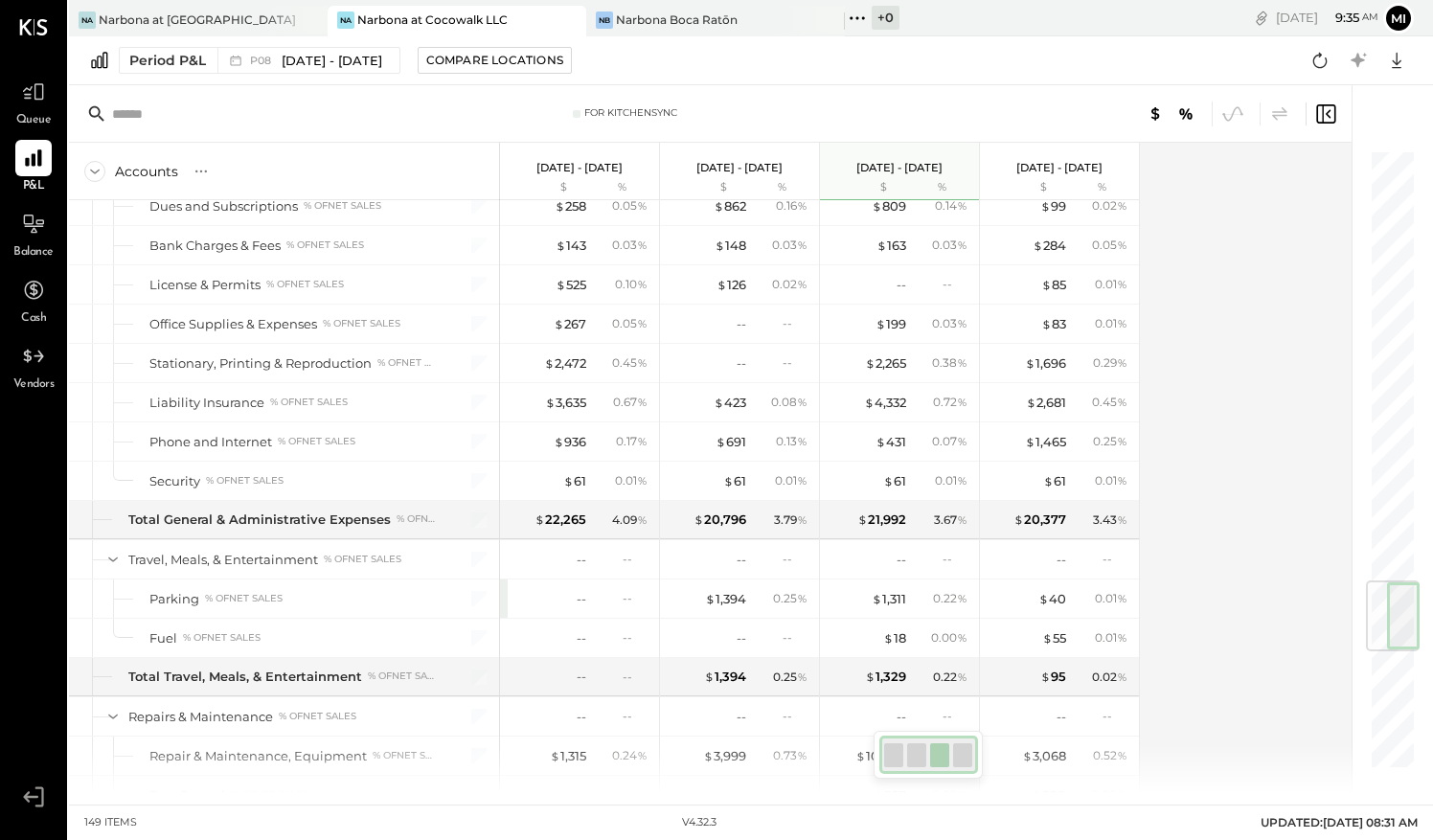
drag, startPoint x: 1396, startPoint y: 513, endPoint x: 1413, endPoint y: 620, distance: 108.3
click at [1413, 620] on div at bounding box center [1393, 616] width 54 height 71
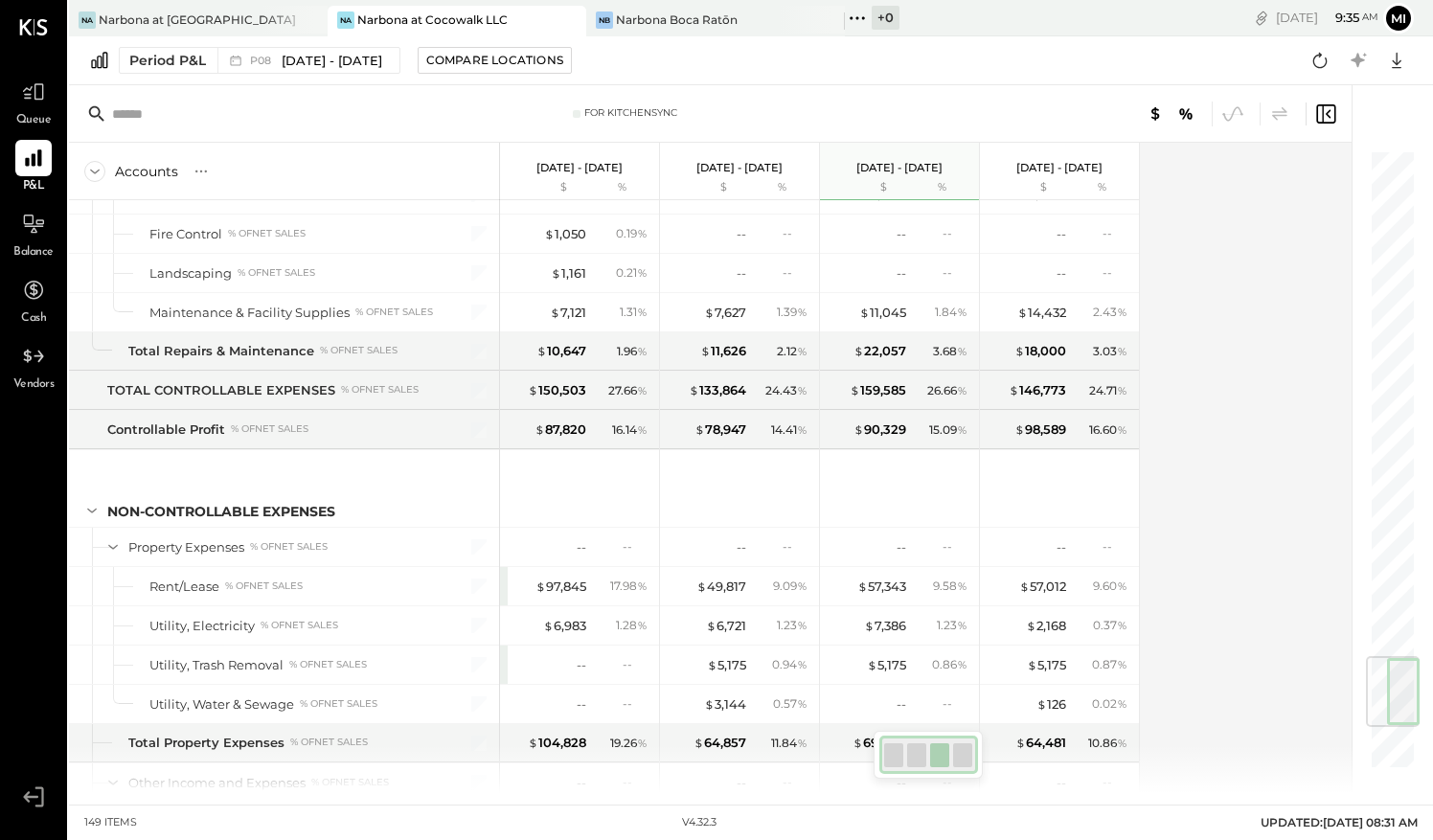
scroll to position [4214, 0]
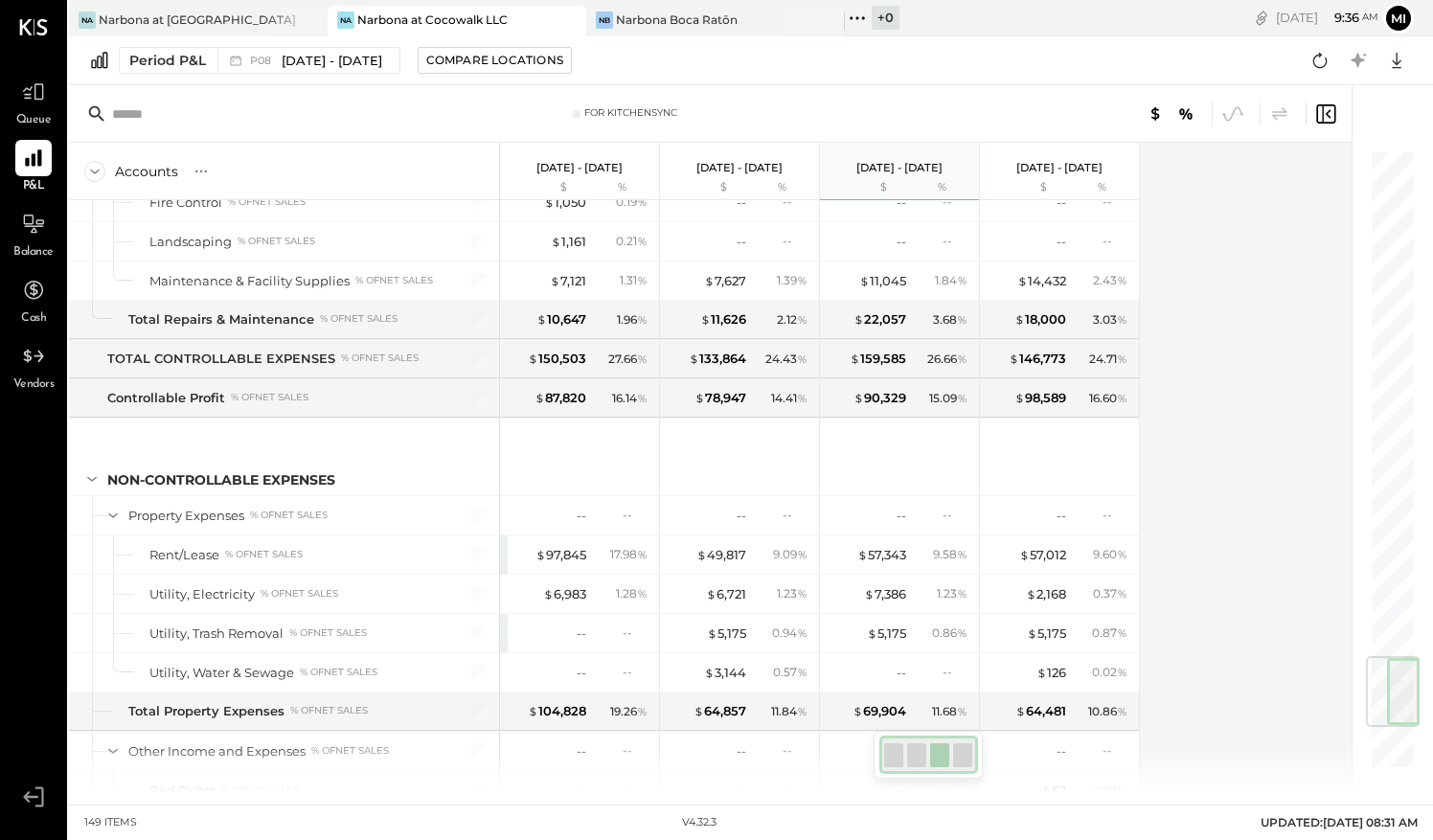
drag, startPoint x: 1414, startPoint y: 619, endPoint x: 1410, endPoint y: 695, distance: 76.1
click at [1410, 695] on div at bounding box center [1393, 692] width 54 height 71
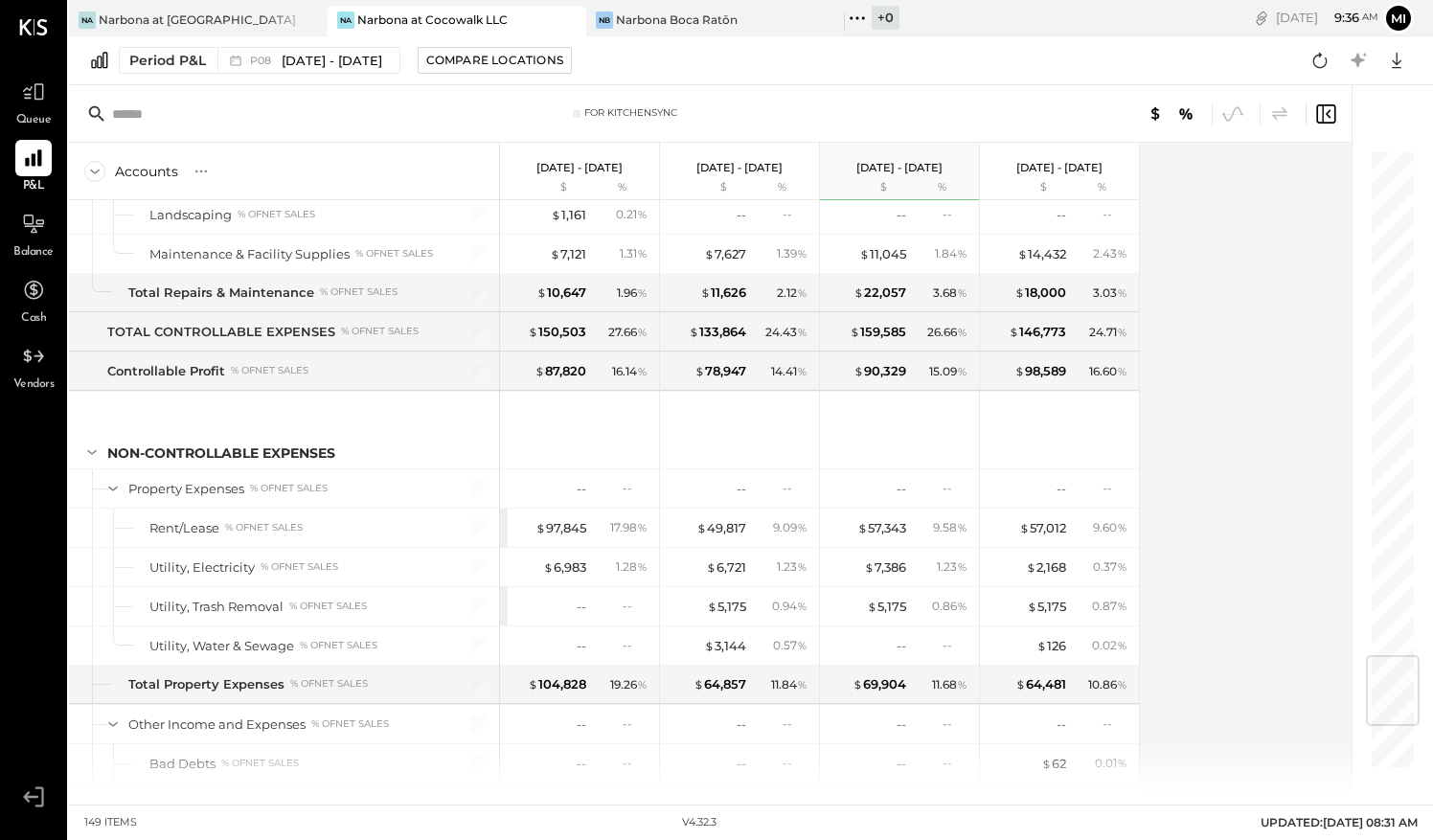
click at [1410, 695] on div at bounding box center [1393, 691] width 54 height 71
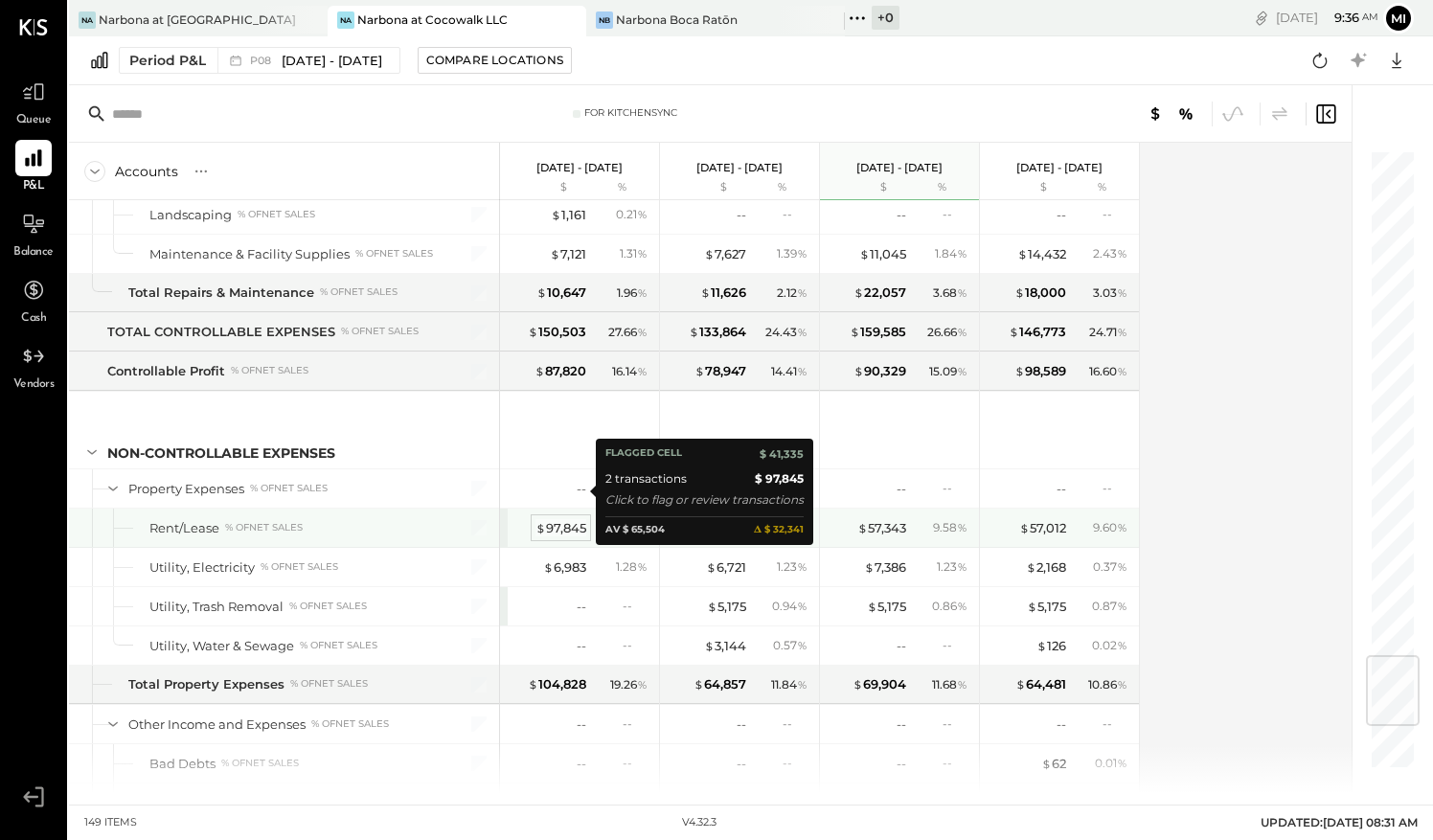
click at [565, 519] on div "$ 97,845" at bounding box center [561, 528] width 51 height 19
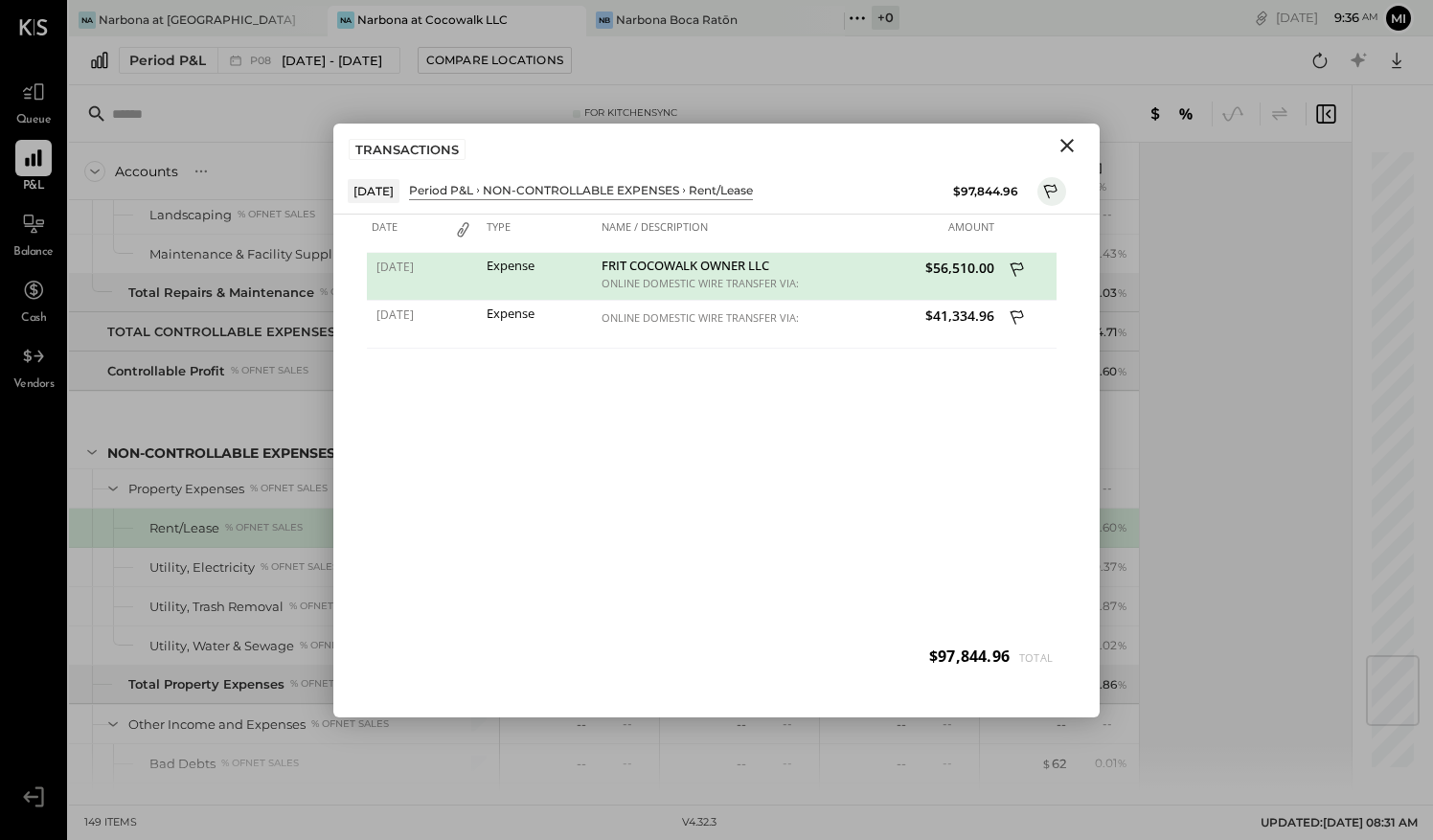
click at [1066, 142] on icon "Close" at bounding box center [1067, 145] width 14 height 14
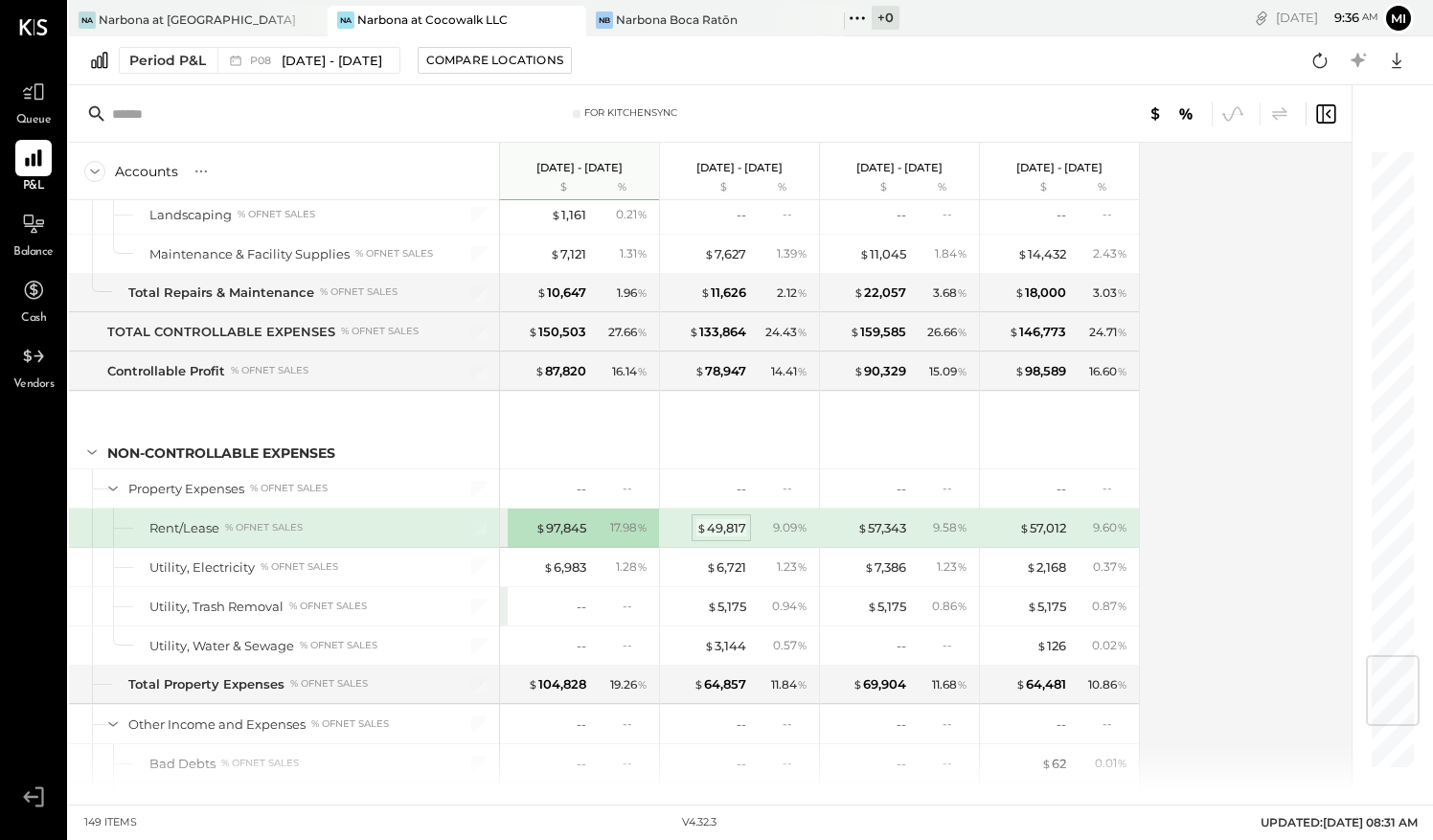
click at [720, 519] on div "$ 49,817" at bounding box center [721, 528] width 50 height 19
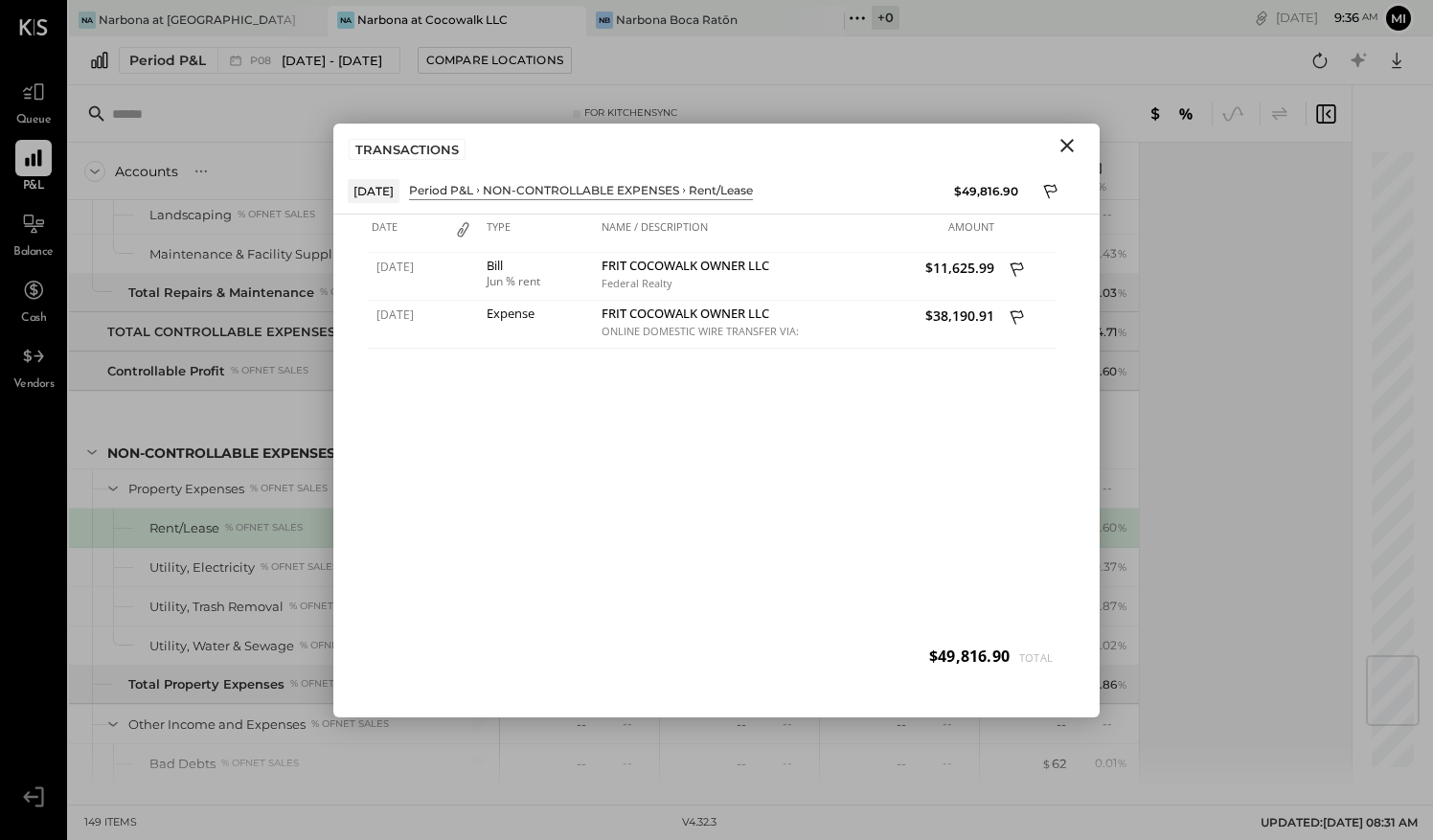
click at [1072, 145] on icon "Close" at bounding box center [1066, 144] width 23 height 23
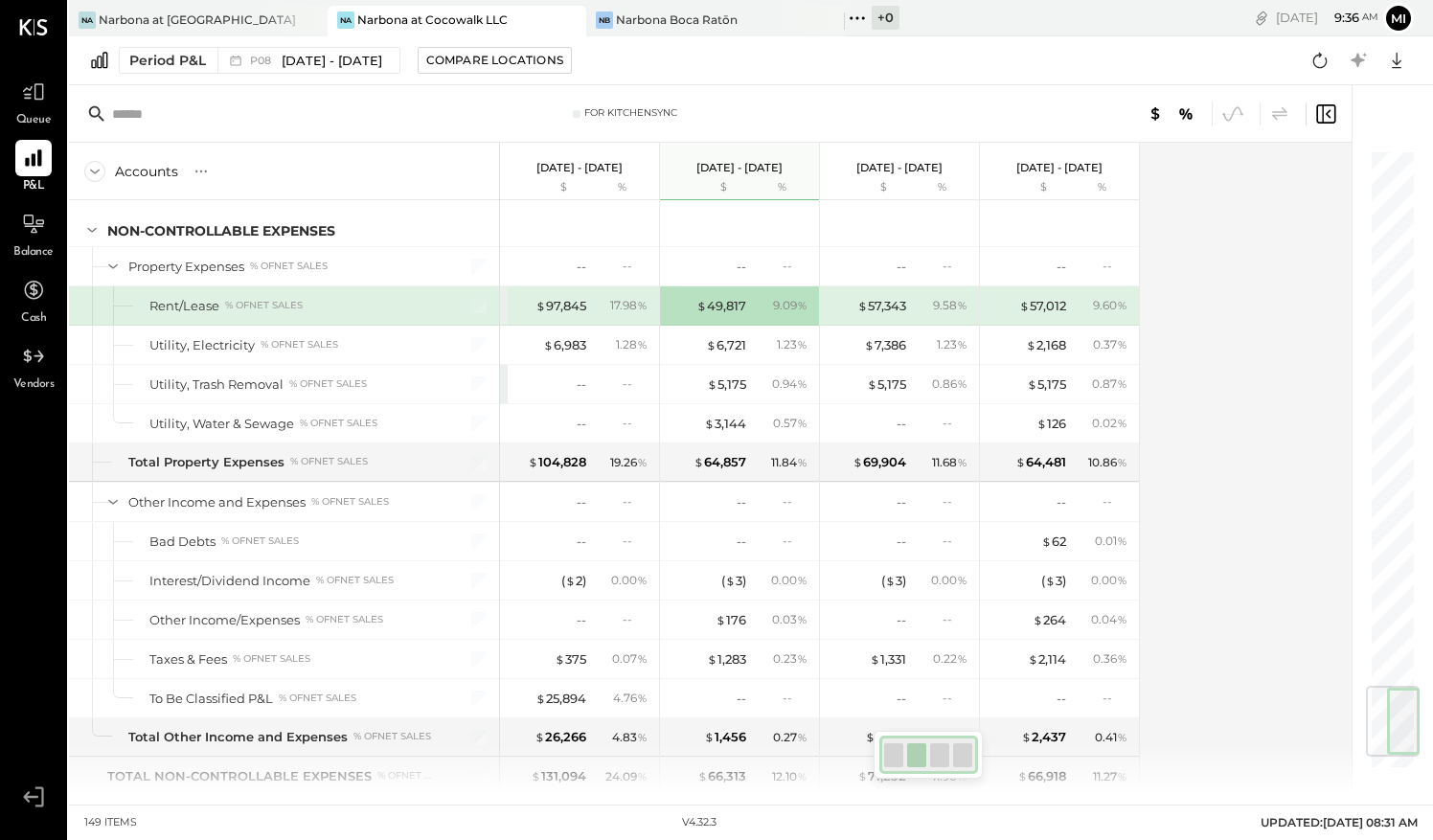
scroll to position [4551, 0]
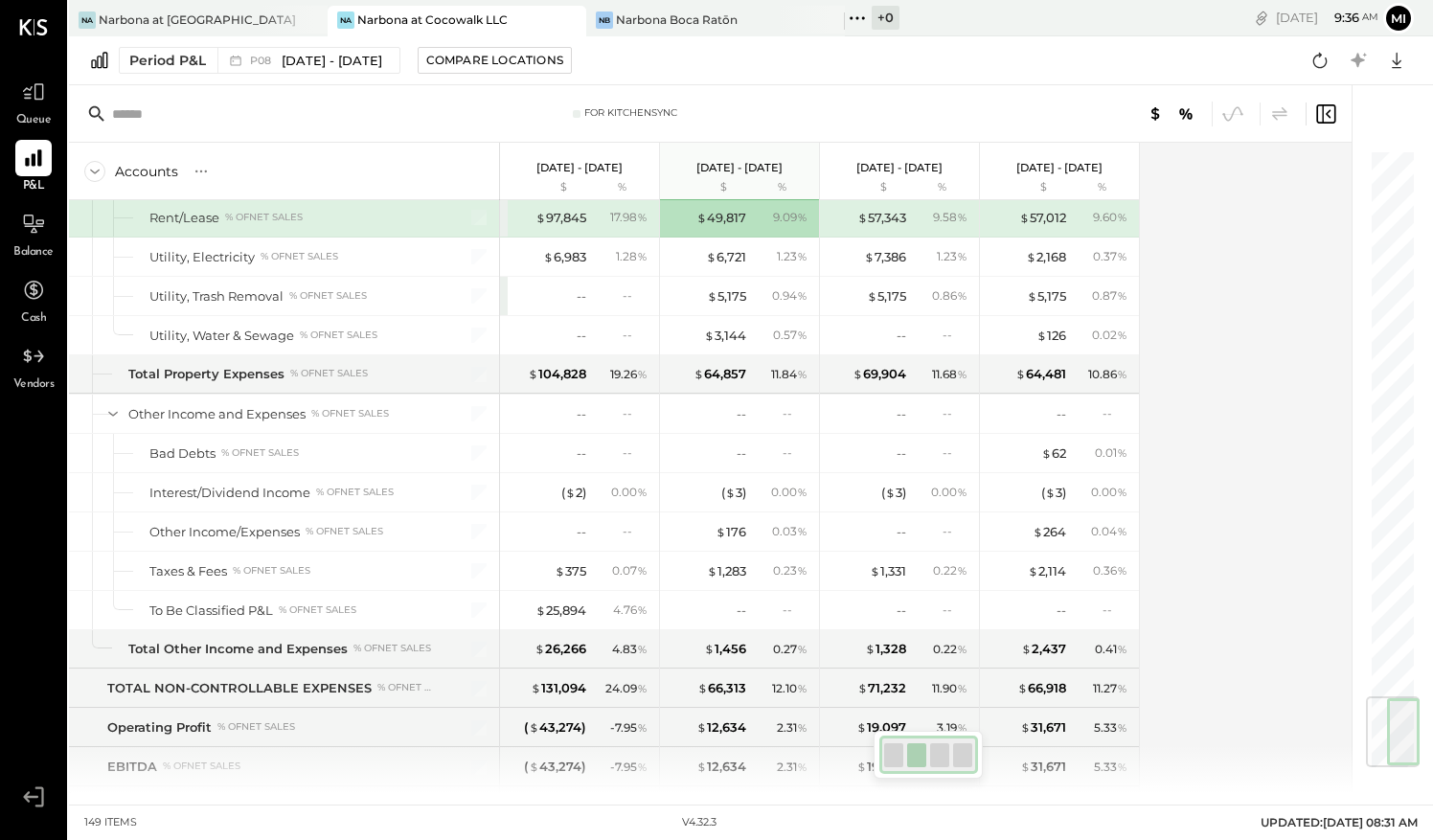
drag, startPoint x: 1387, startPoint y: 674, endPoint x: 1375, endPoint y: 715, distance: 42.7
click at [1375, 715] on div at bounding box center [1393, 732] width 54 height 71
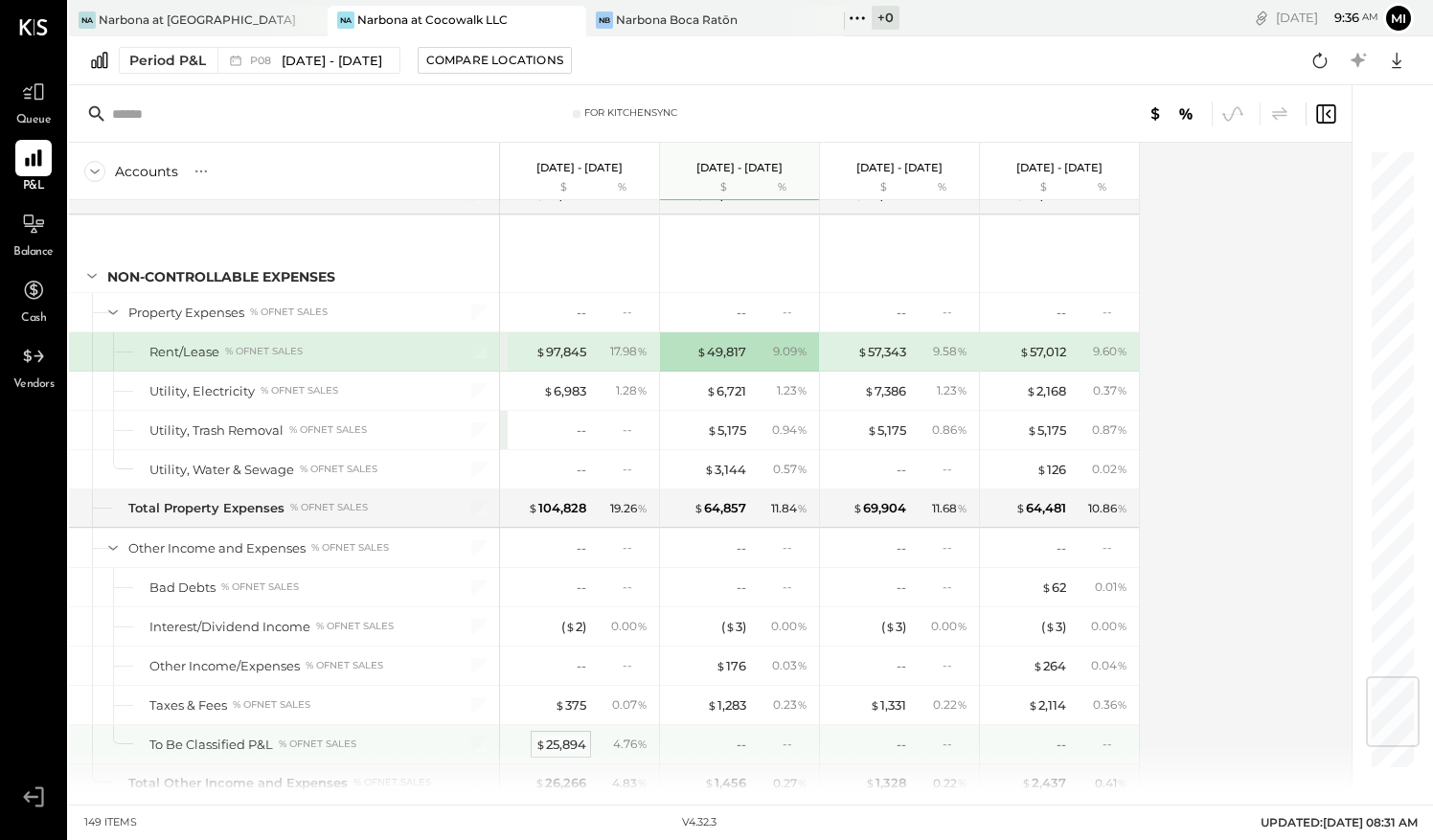
click at [565, 736] on div "$ 25,894" at bounding box center [561, 745] width 51 height 19
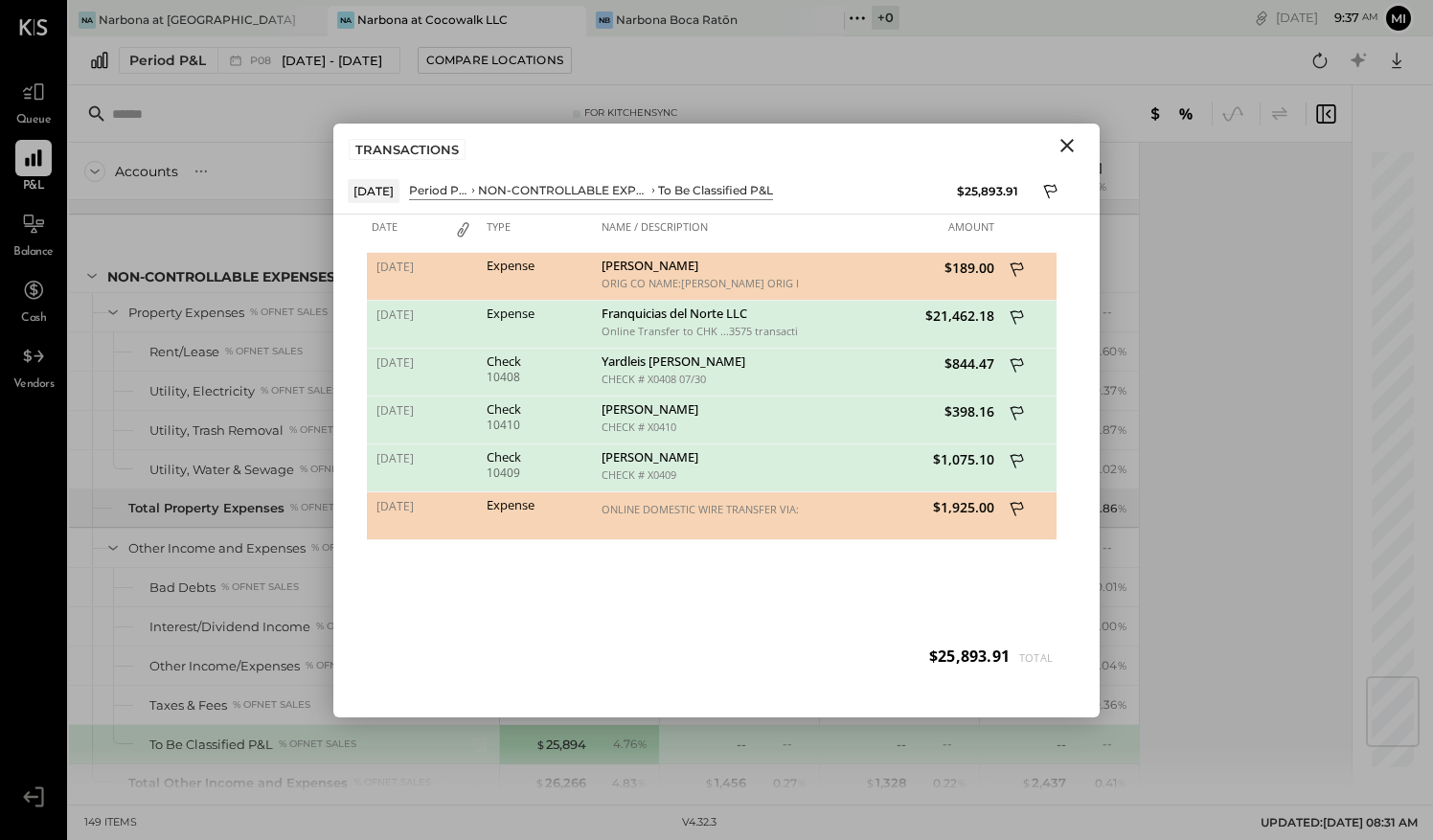
click at [1064, 140] on icon "Close" at bounding box center [1067, 145] width 14 height 14
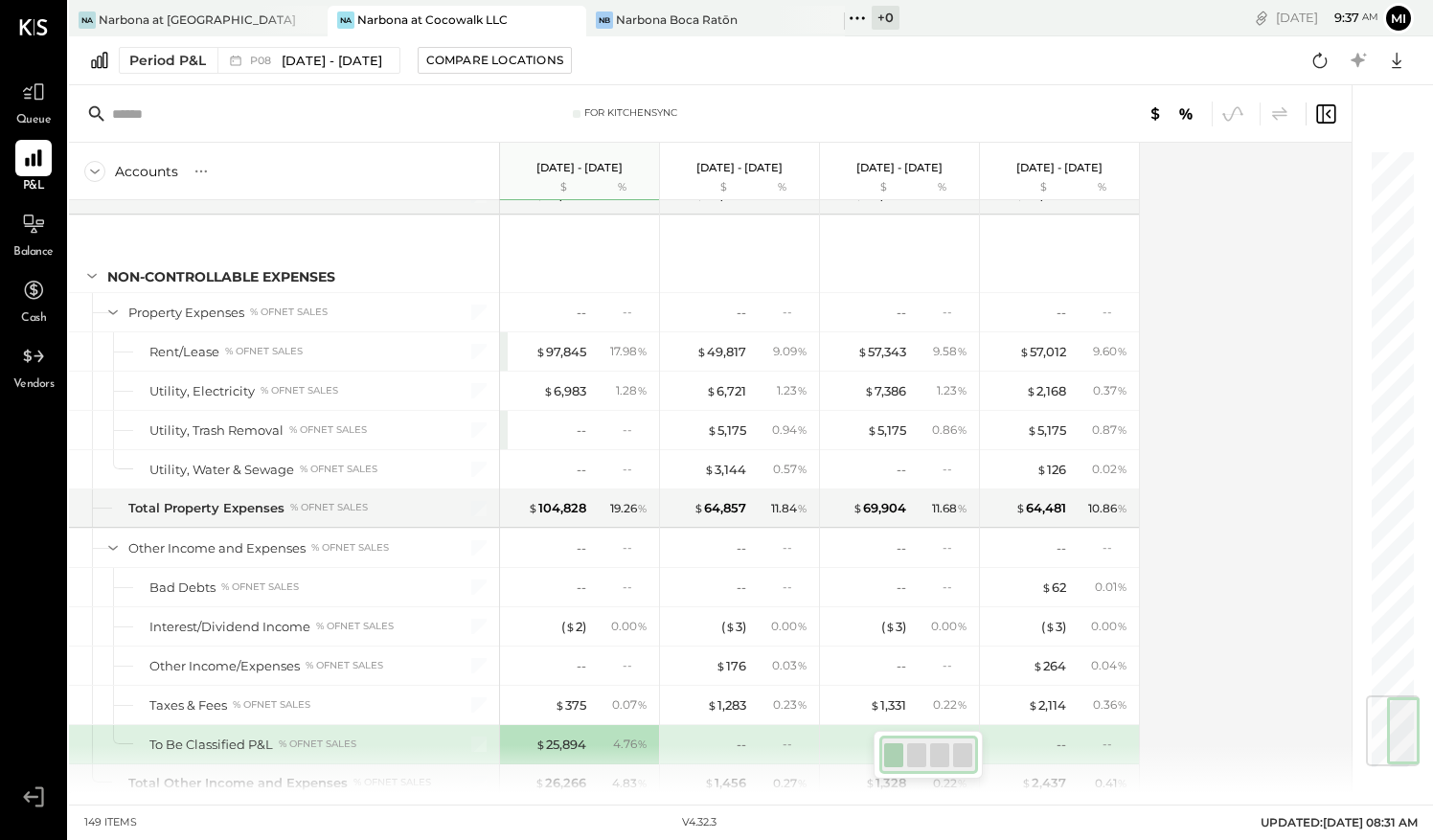
scroll to position [4591, 0]
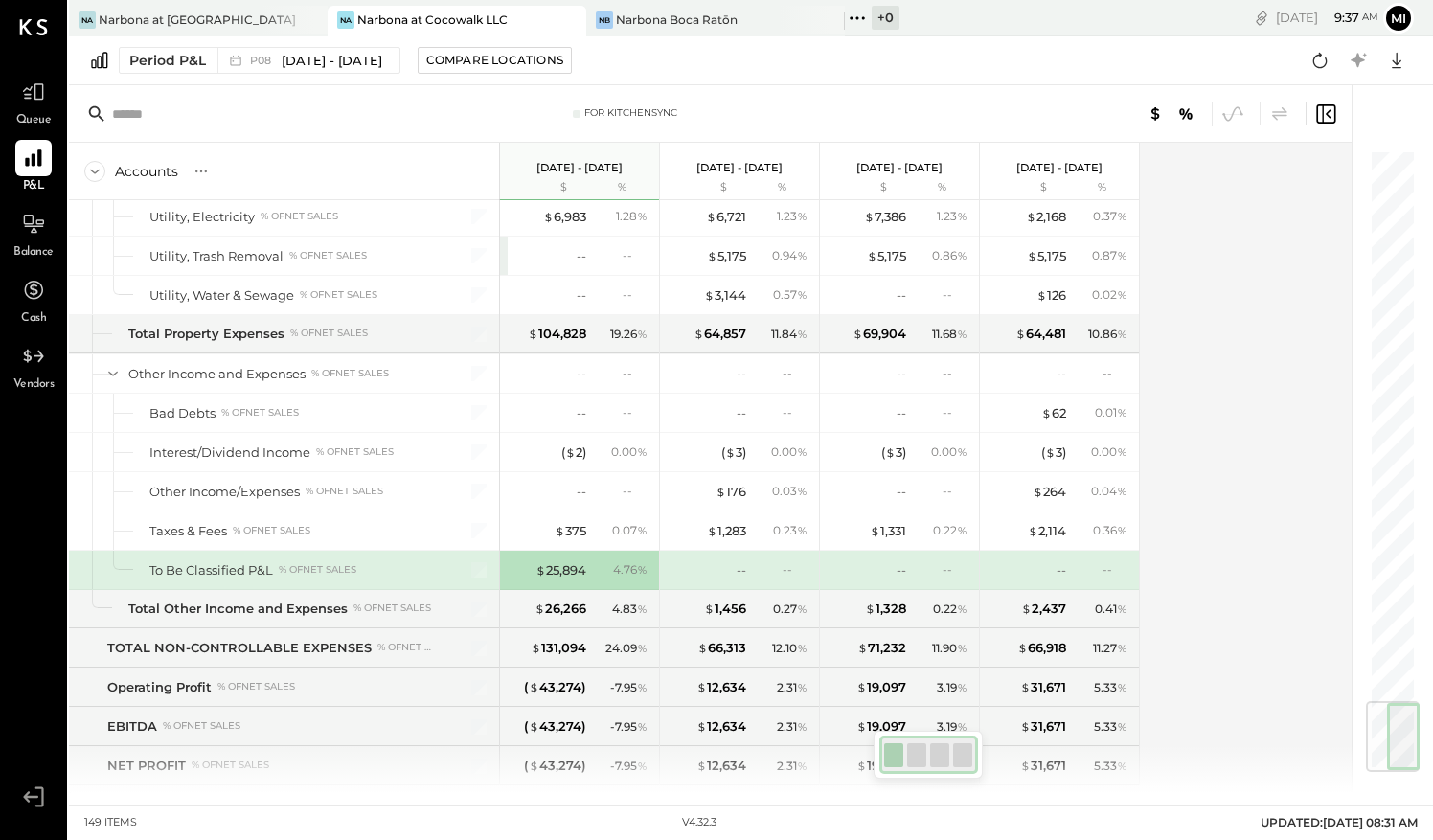
drag, startPoint x: 1393, startPoint y: 714, endPoint x: 1393, endPoint y: 754, distance: 40.0
click at [1393, 754] on div at bounding box center [1393, 737] width 54 height 71
click at [231, 18] on div "Narbona at [GEOGRAPHIC_DATA] LLC" at bounding box center [199, 20] width 201 height 17
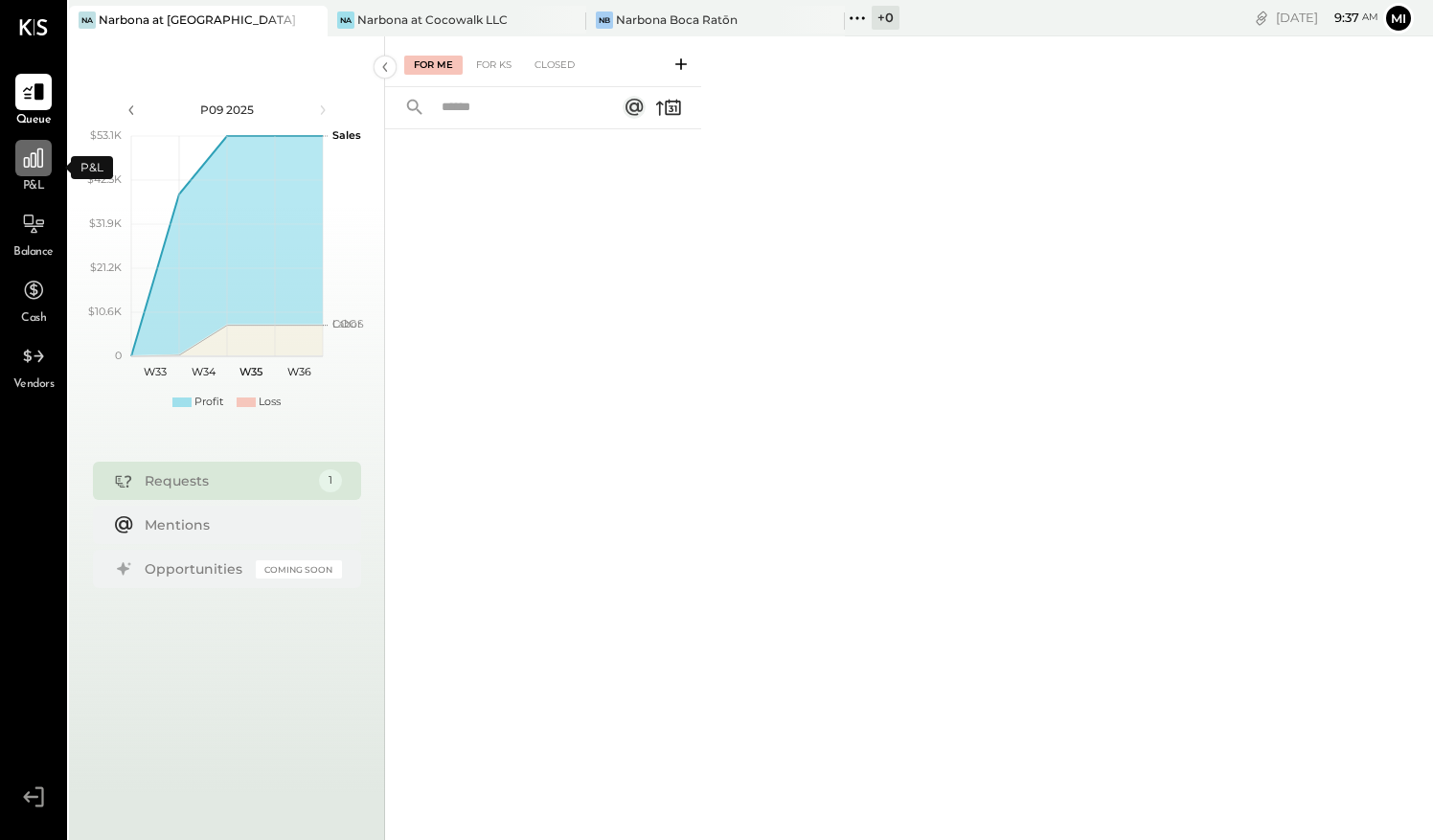
click at [42, 169] on icon at bounding box center [32, 157] width 25 height 25
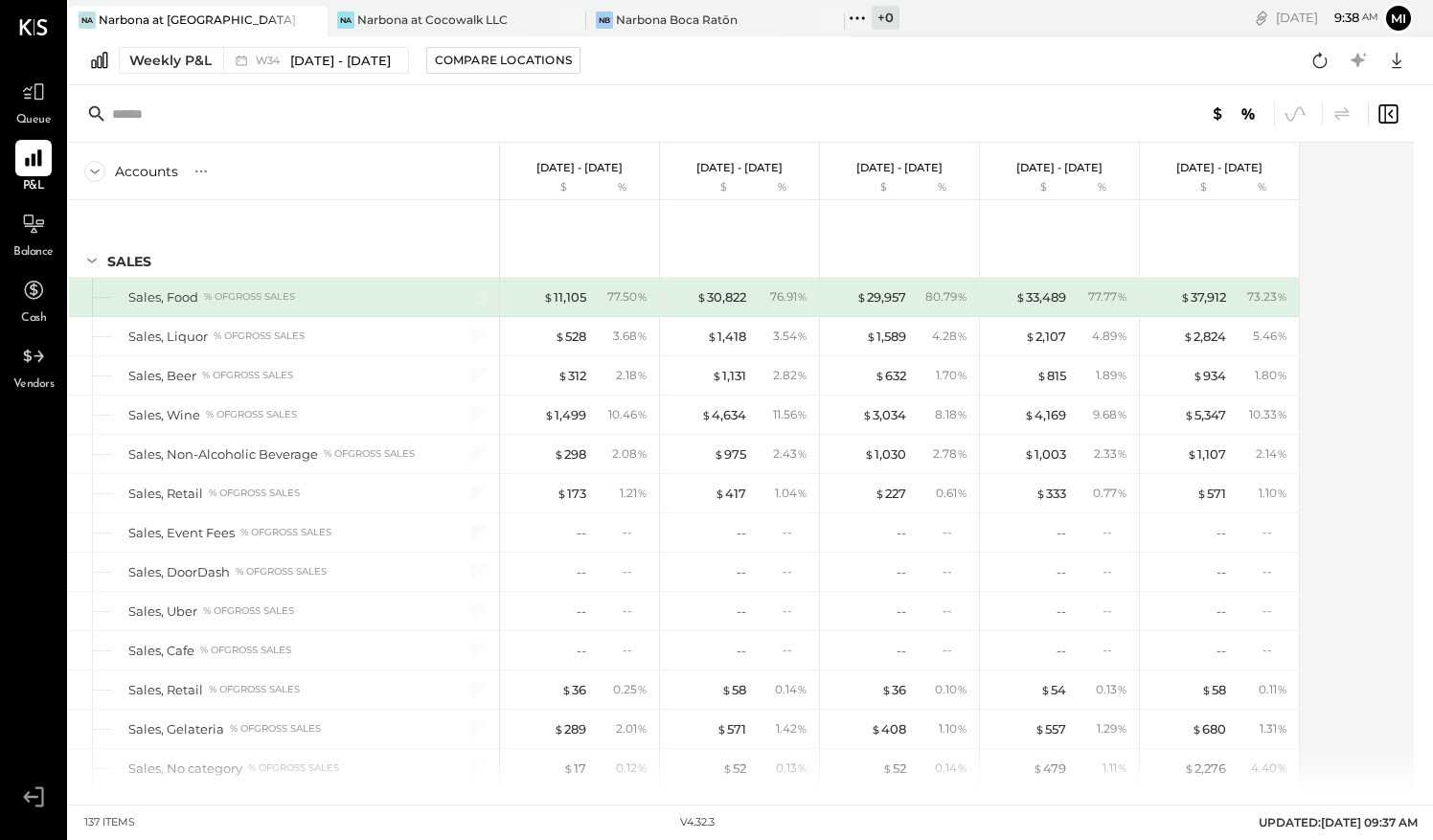
click at [1380, 219] on div "Accounts S % GL [DATE] - [DATE] $ % [DATE] - [DATE] $ % [DATE] - [DATE] $ % [DA…" at bounding box center [742, 468] width 1347 height 650
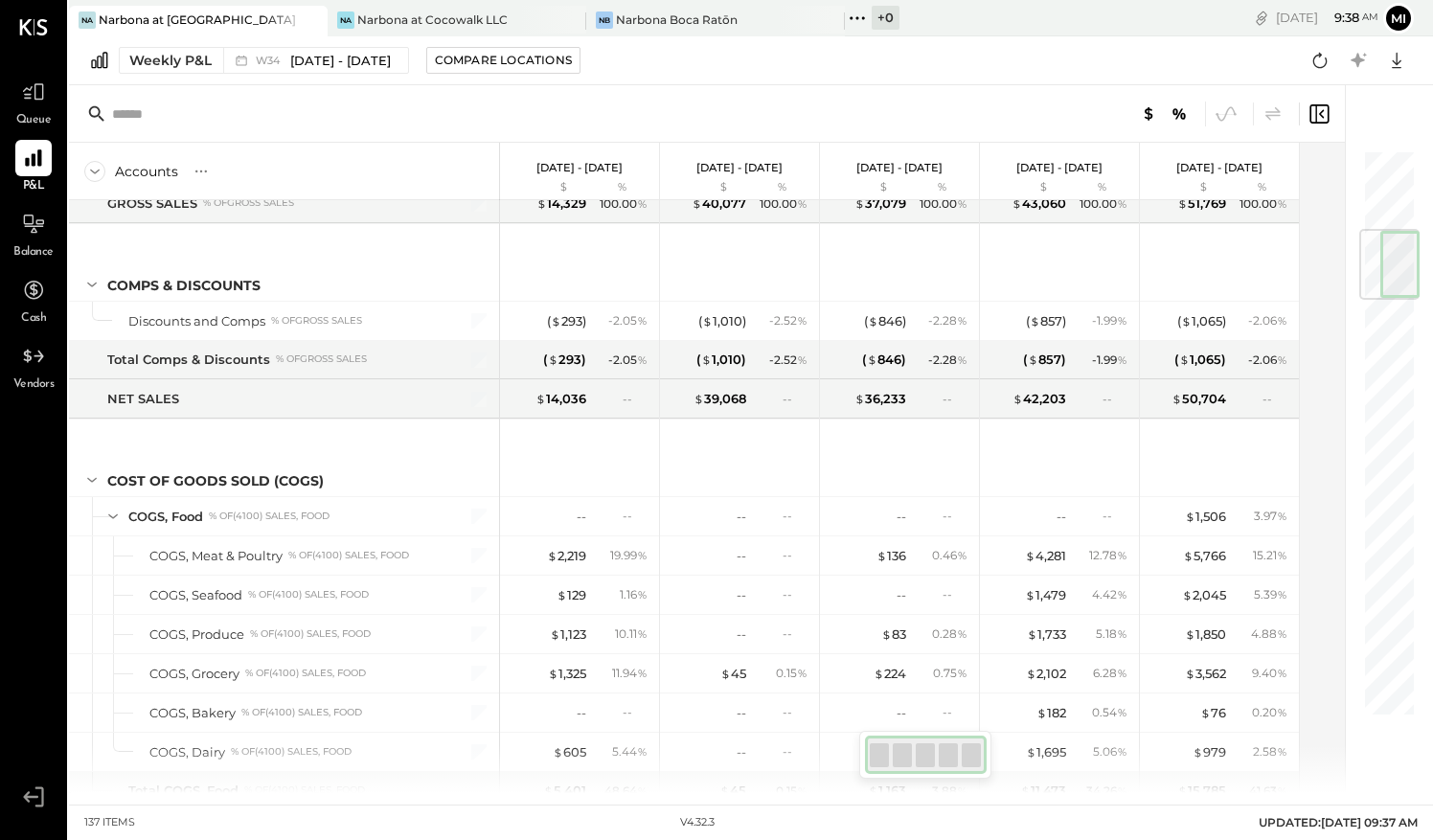
drag, startPoint x: 1362, startPoint y: 178, endPoint x: 1397, endPoint y: 268, distance: 96.6
click at [1397, 268] on div at bounding box center [1389, 264] width 60 height 71
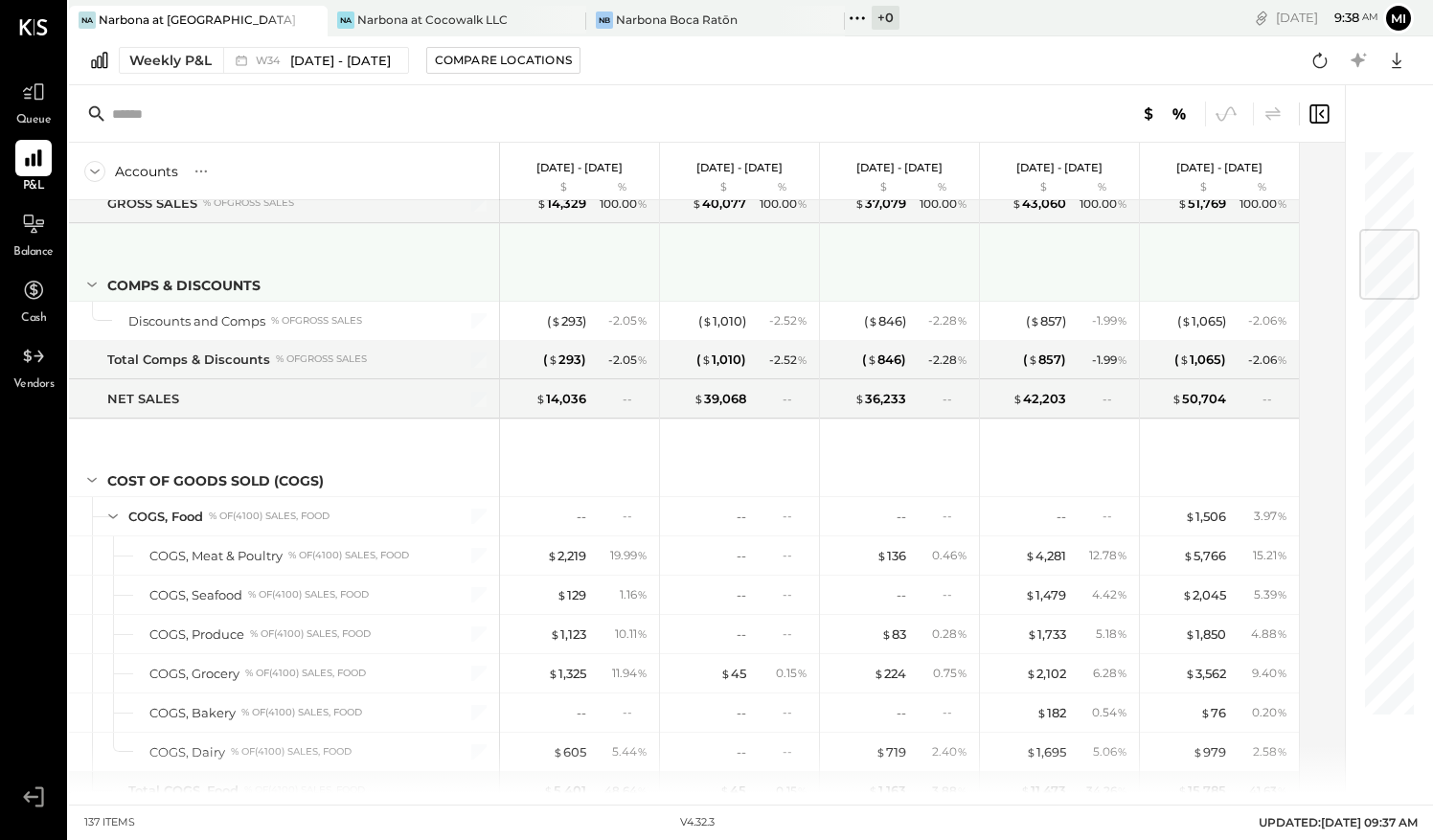
scroll to position [678, 0]
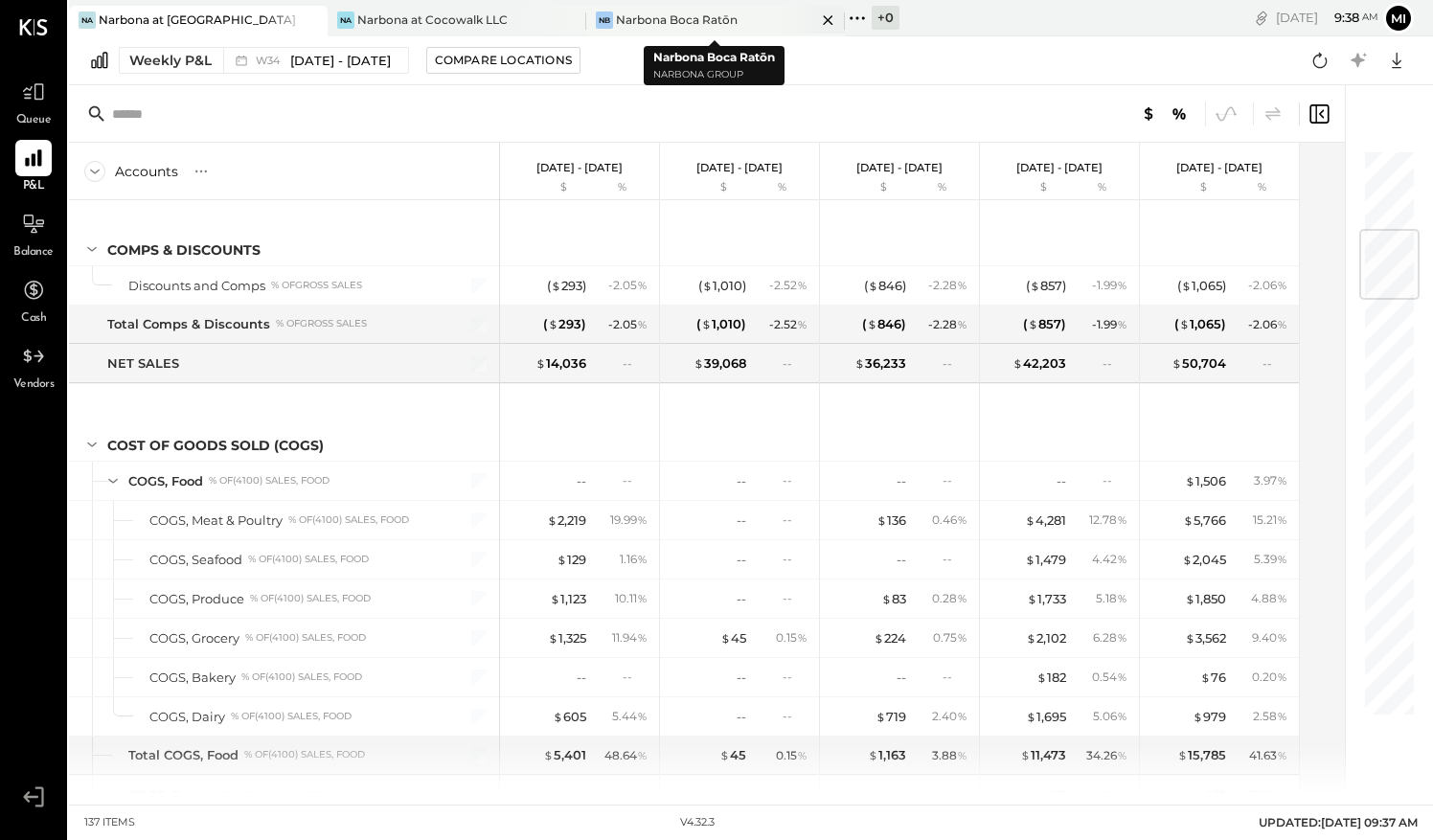
click at [716, 18] on div "Narbona Boca Ratōn" at bounding box center [677, 20] width 122 height 17
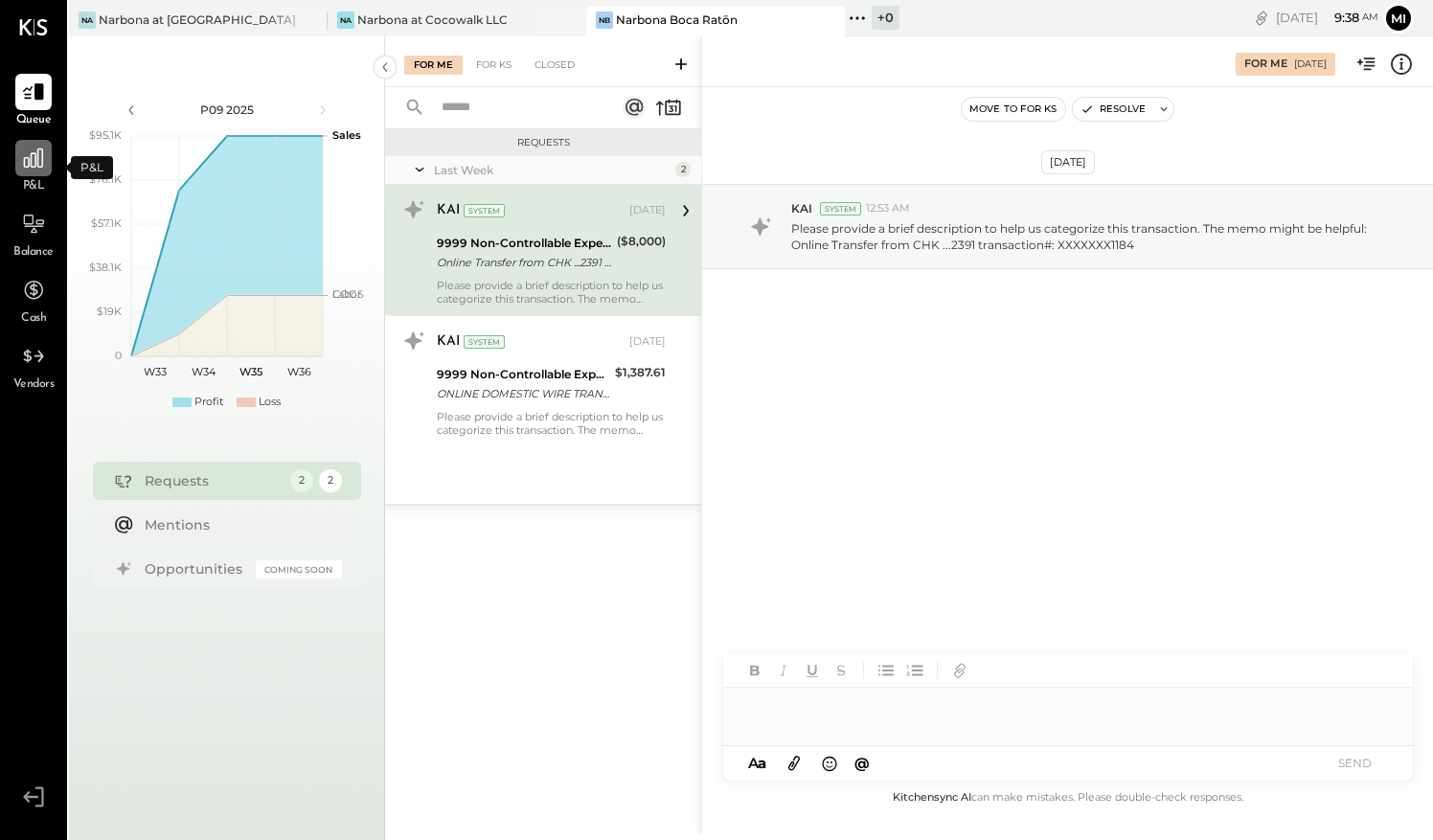
click at [38, 163] on icon at bounding box center [32, 157] width 19 height 19
